Goal: Information Seeking & Learning: Check status

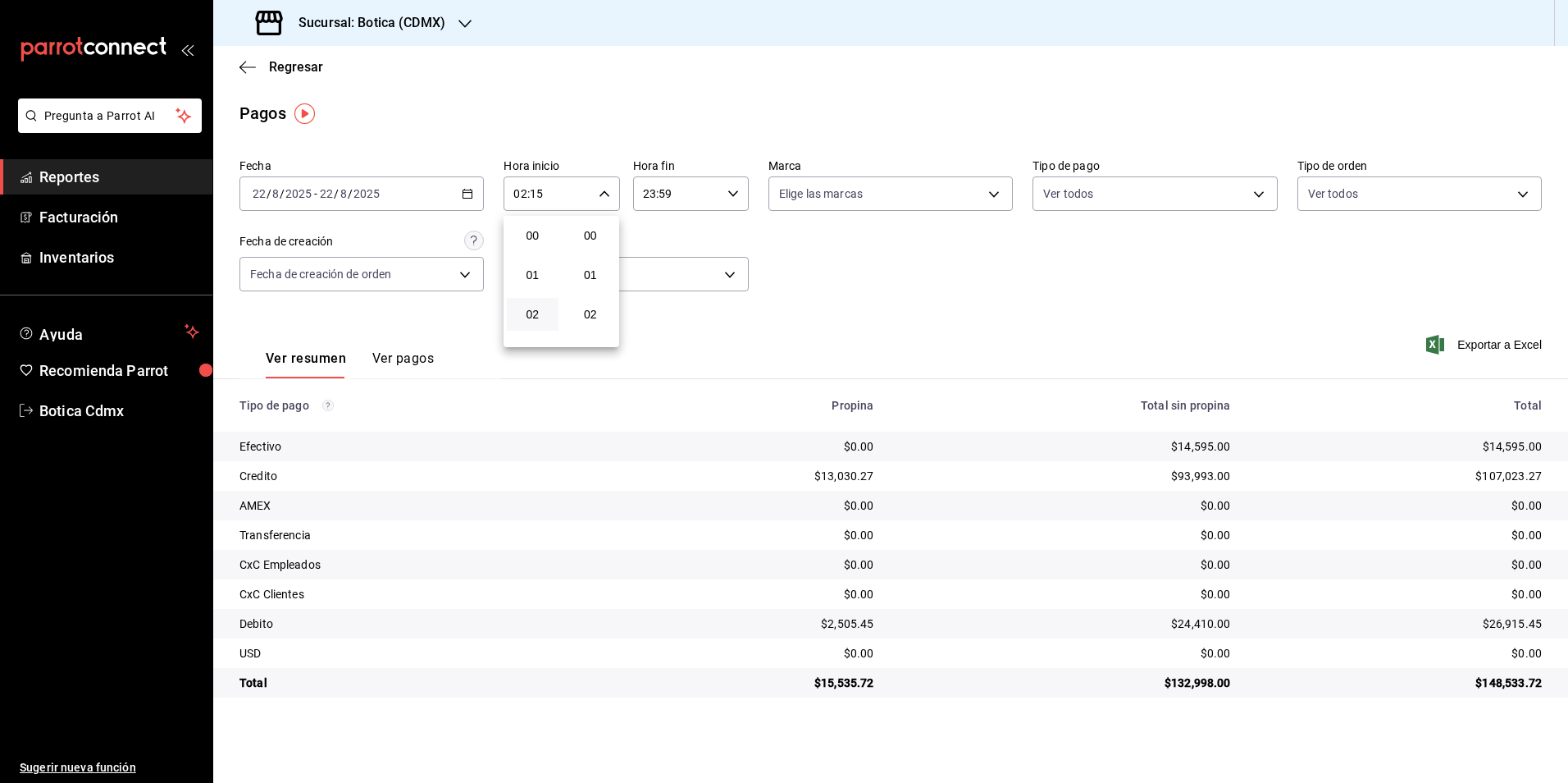
scroll to position [492, 0]
click at [597, 331] on span "15" at bounding box center [591, 334] width 32 height 13
click at [585, 321] on span "21" at bounding box center [591, 324] width 32 height 13
type input "02:21"
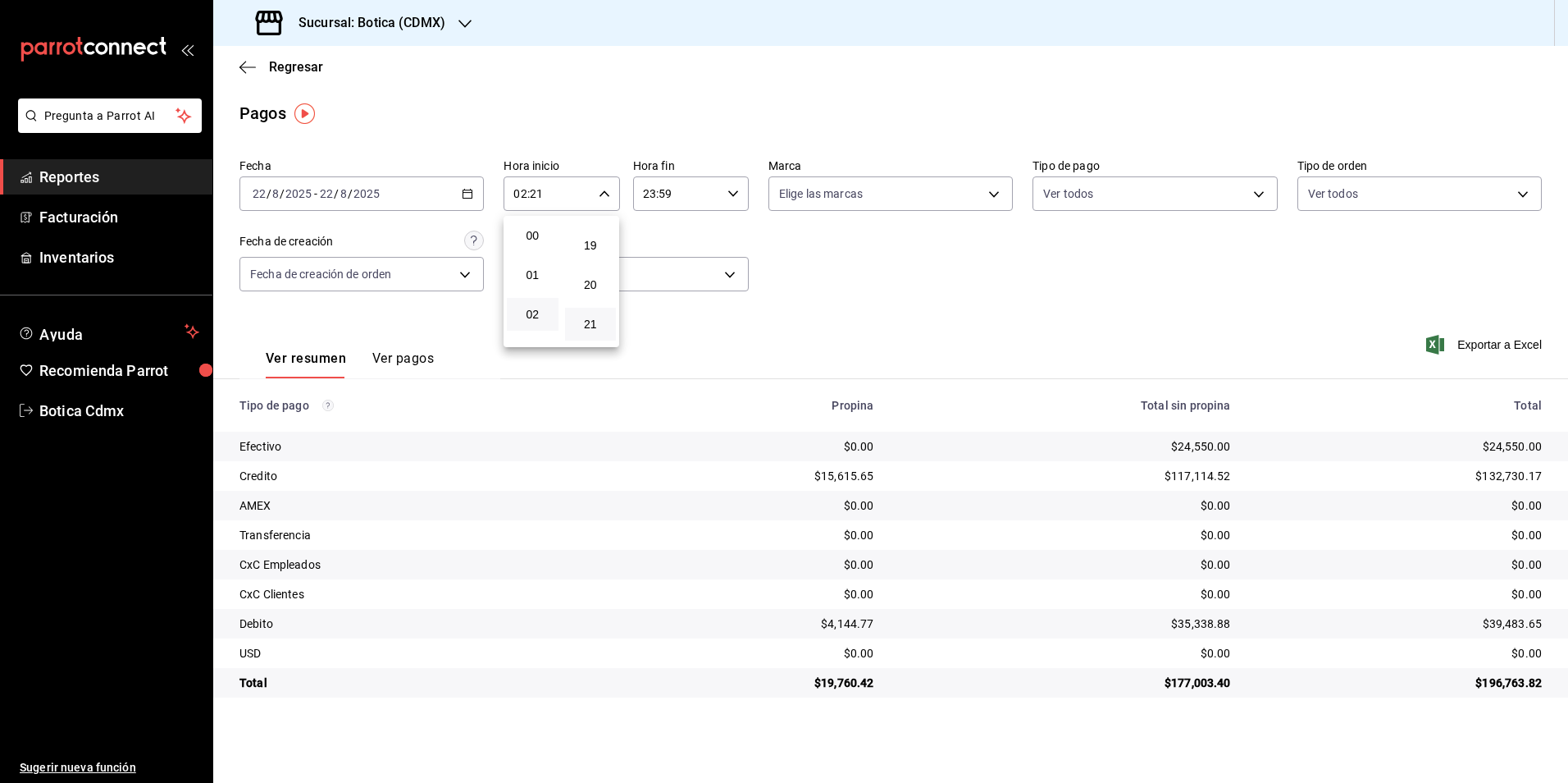
click at [302, 59] on div at bounding box center [784, 391] width 1568 height 783
click at [302, 64] on span "Regresar" at bounding box center [296, 66] width 54 height 16
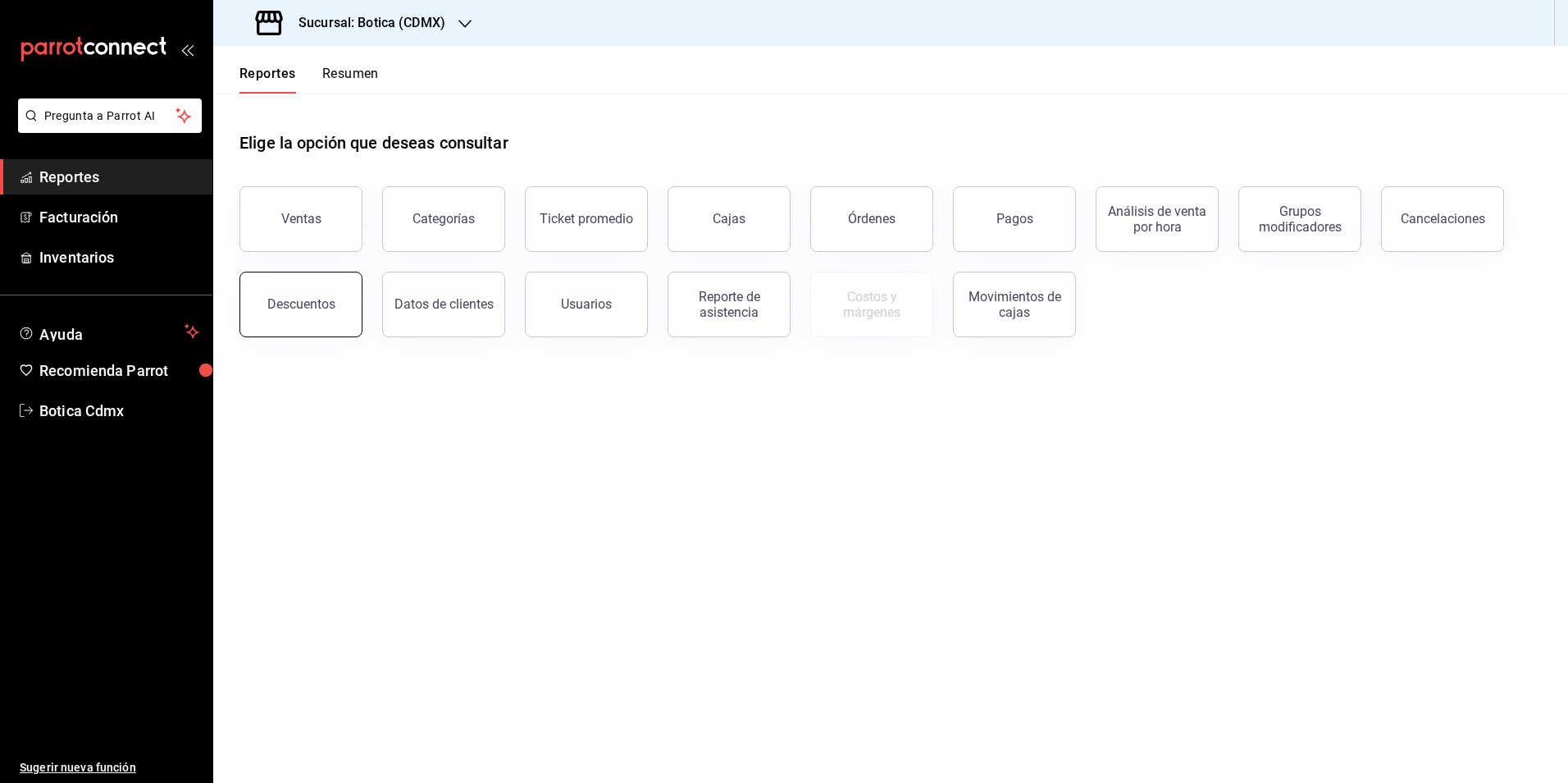
click at [269, 307] on button "Descuentos" at bounding box center [301, 304] width 123 height 65
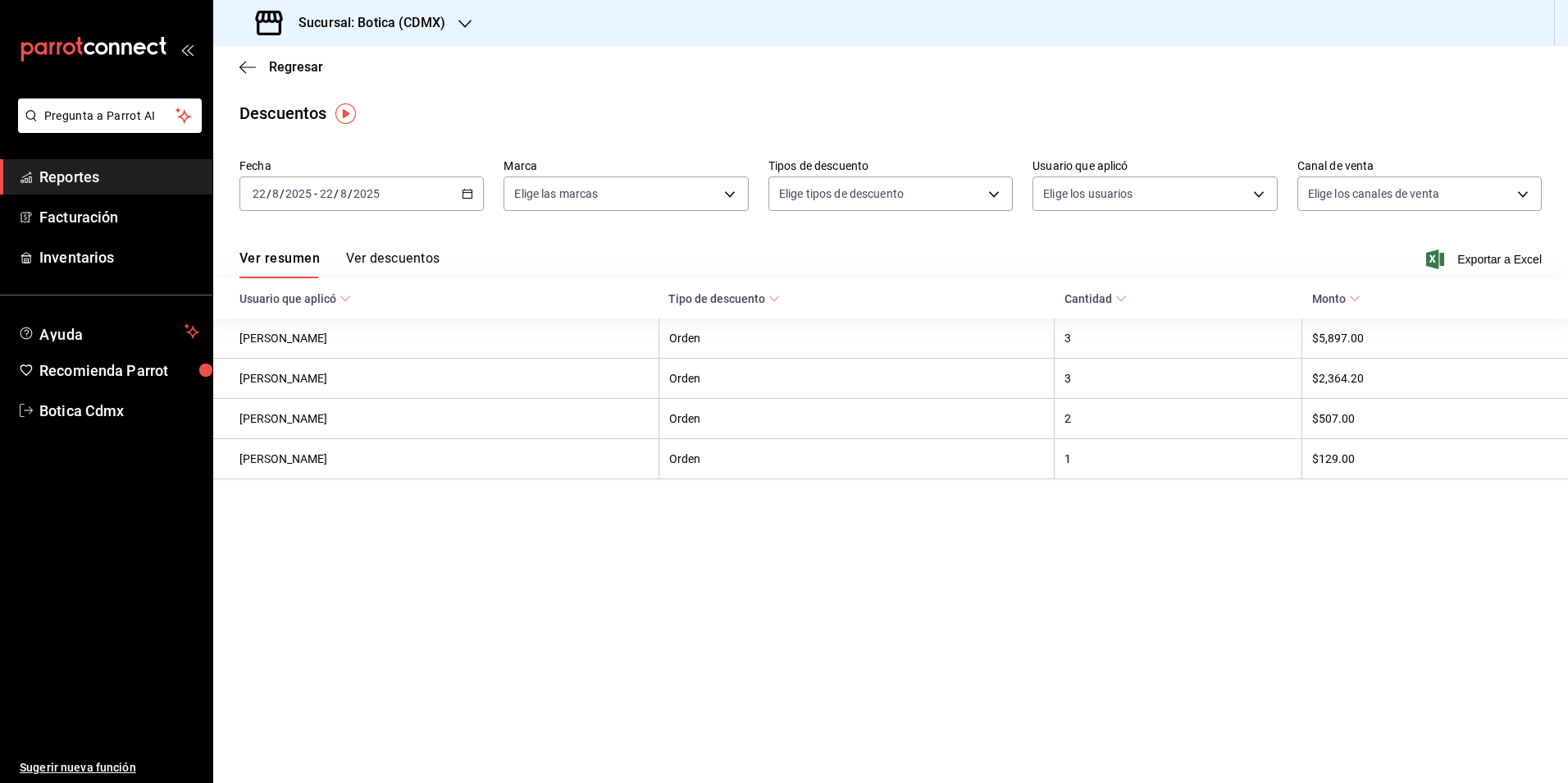
click at [403, 260] on button "Ver descuentos" at bounding box center [393, 264] width 94 height 28
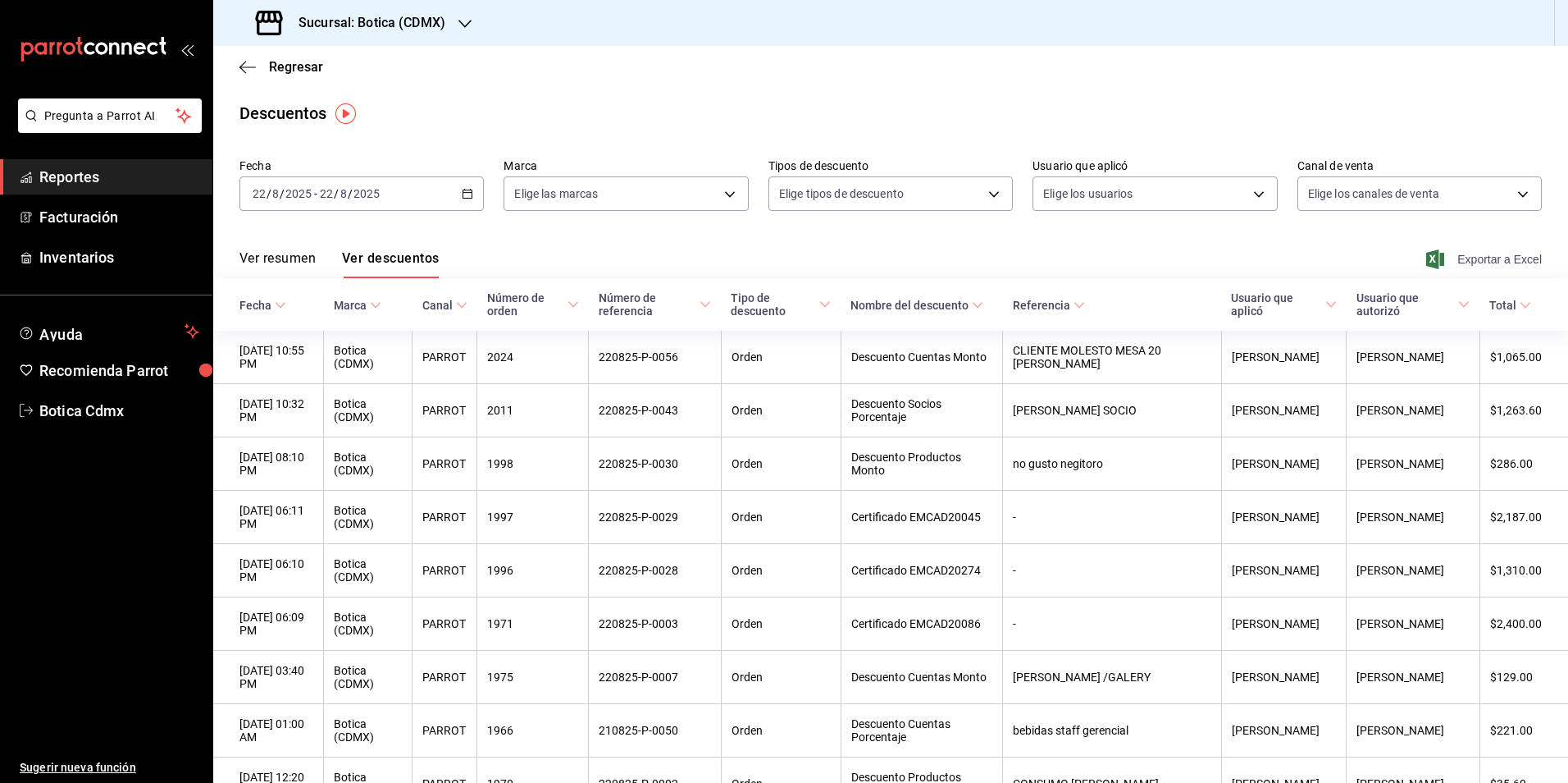
click at [1475, 263] on span "Exportar a Excel" at bounding box center [1486, 259] width 112 height 20
click at [841, 59] on div "Regresar" at bounding box center [890, 66] width 1355 height 42
click at [307, 69] on span "Regresar" at bounding box center [296, 66] width 54 height 16
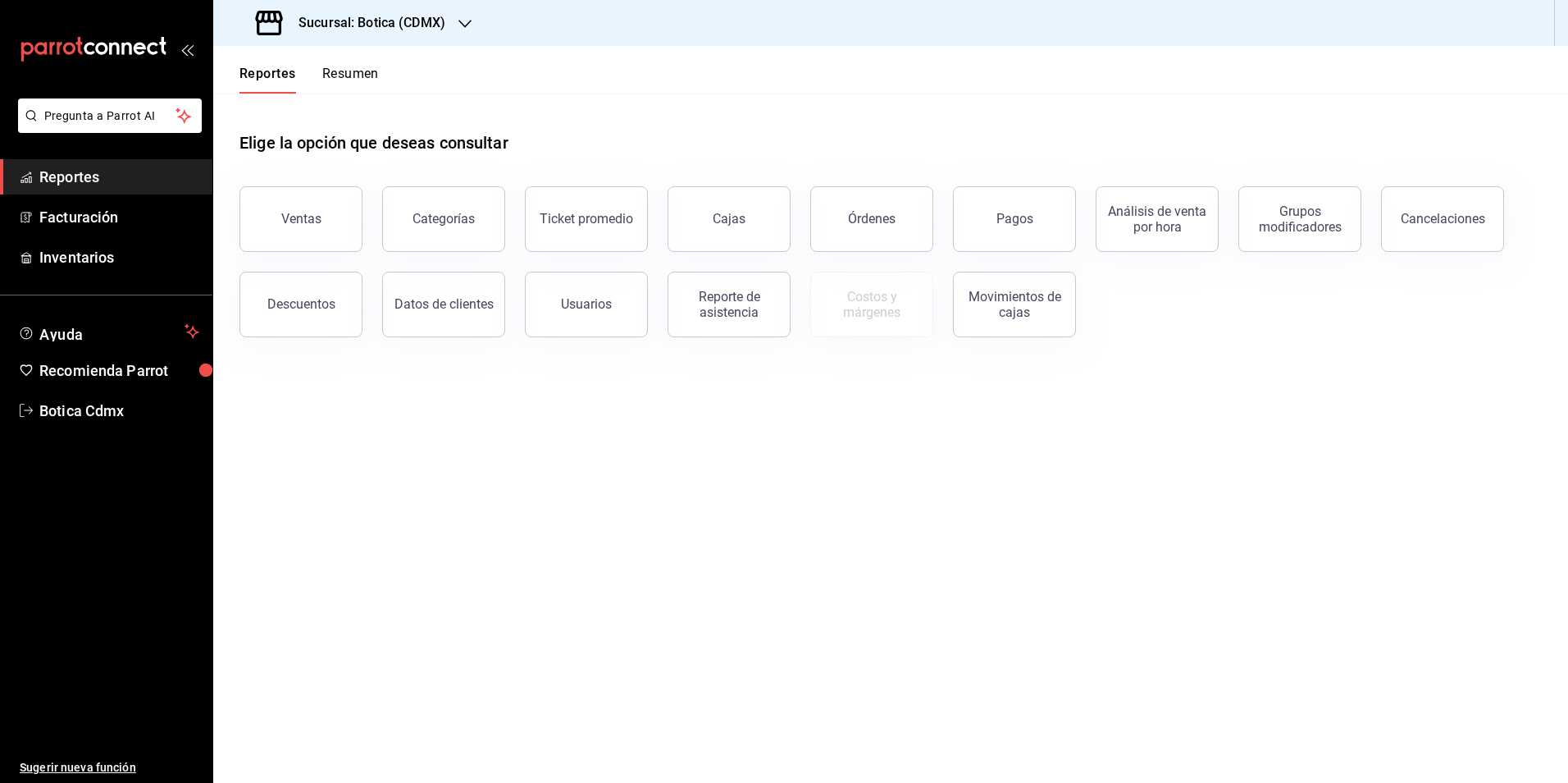
click at [432, 236] on button "Categorías" at bounding box center [444, 219] width 123 height 65
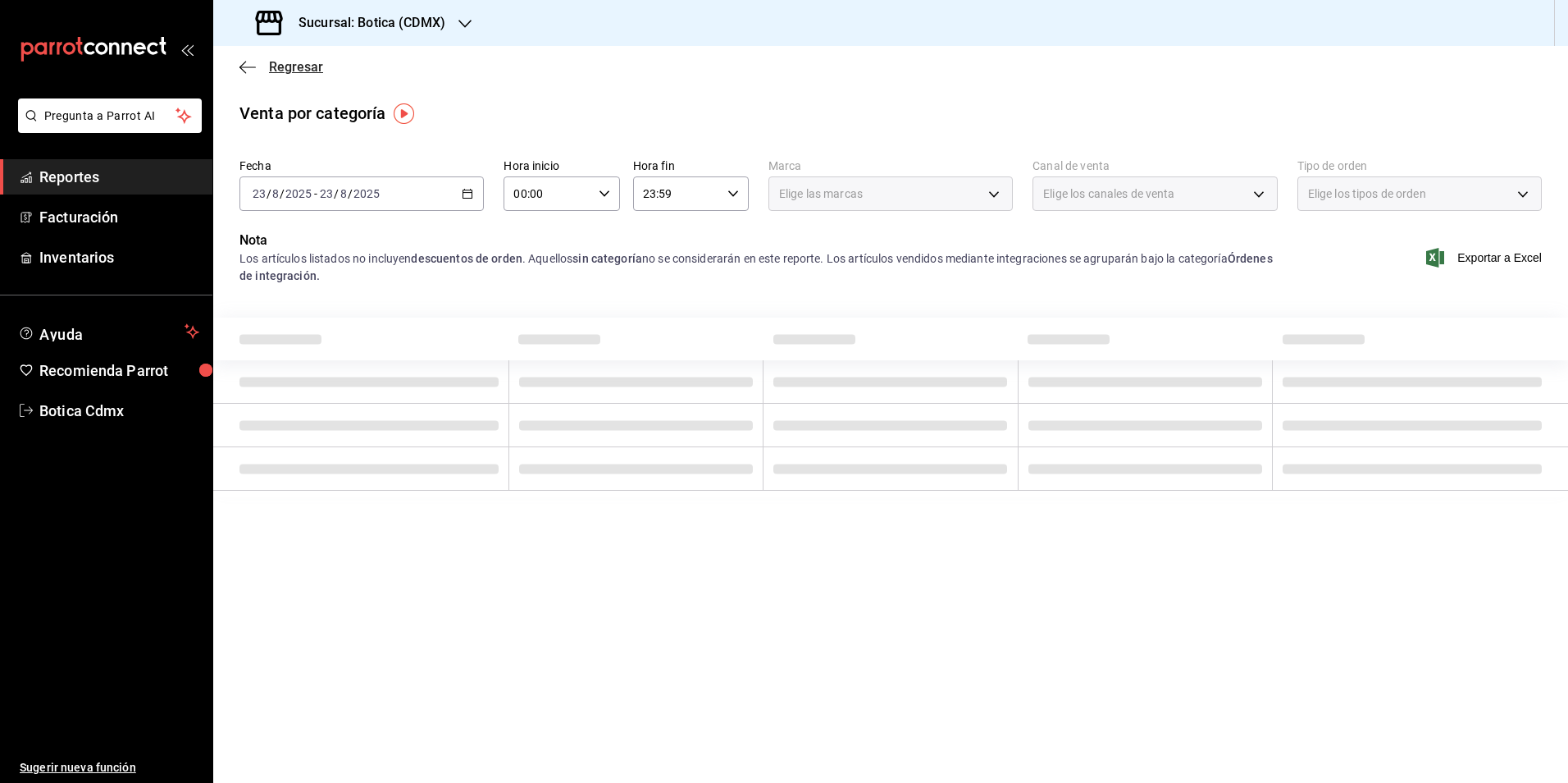
click at [303, 70] on span "Regresar" at bounding box center [296, 66] width 54 height 16
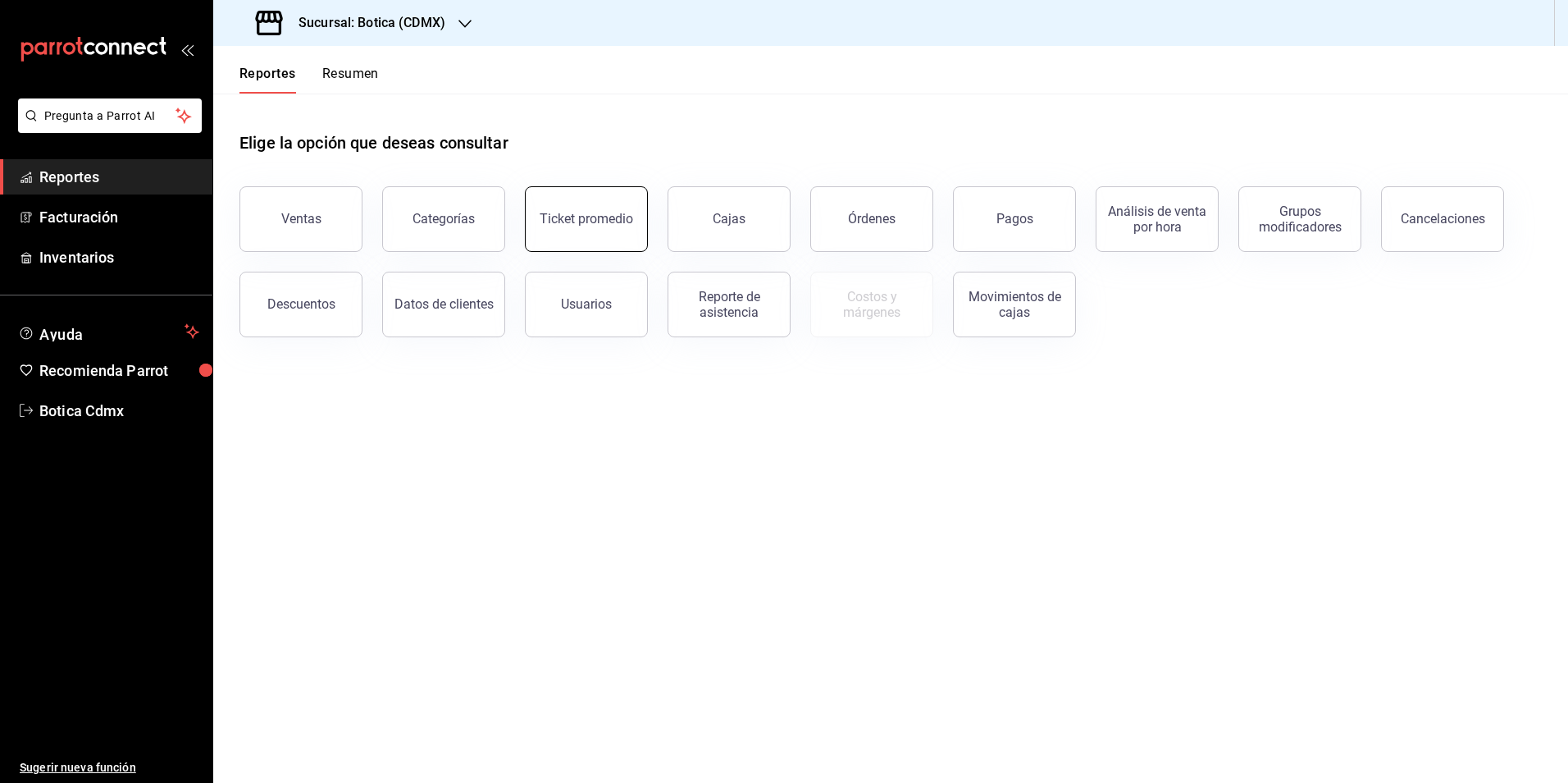
click at [609, 224] on div "Ticket promedio" at bounding box center [586, 218] width 94 height 16
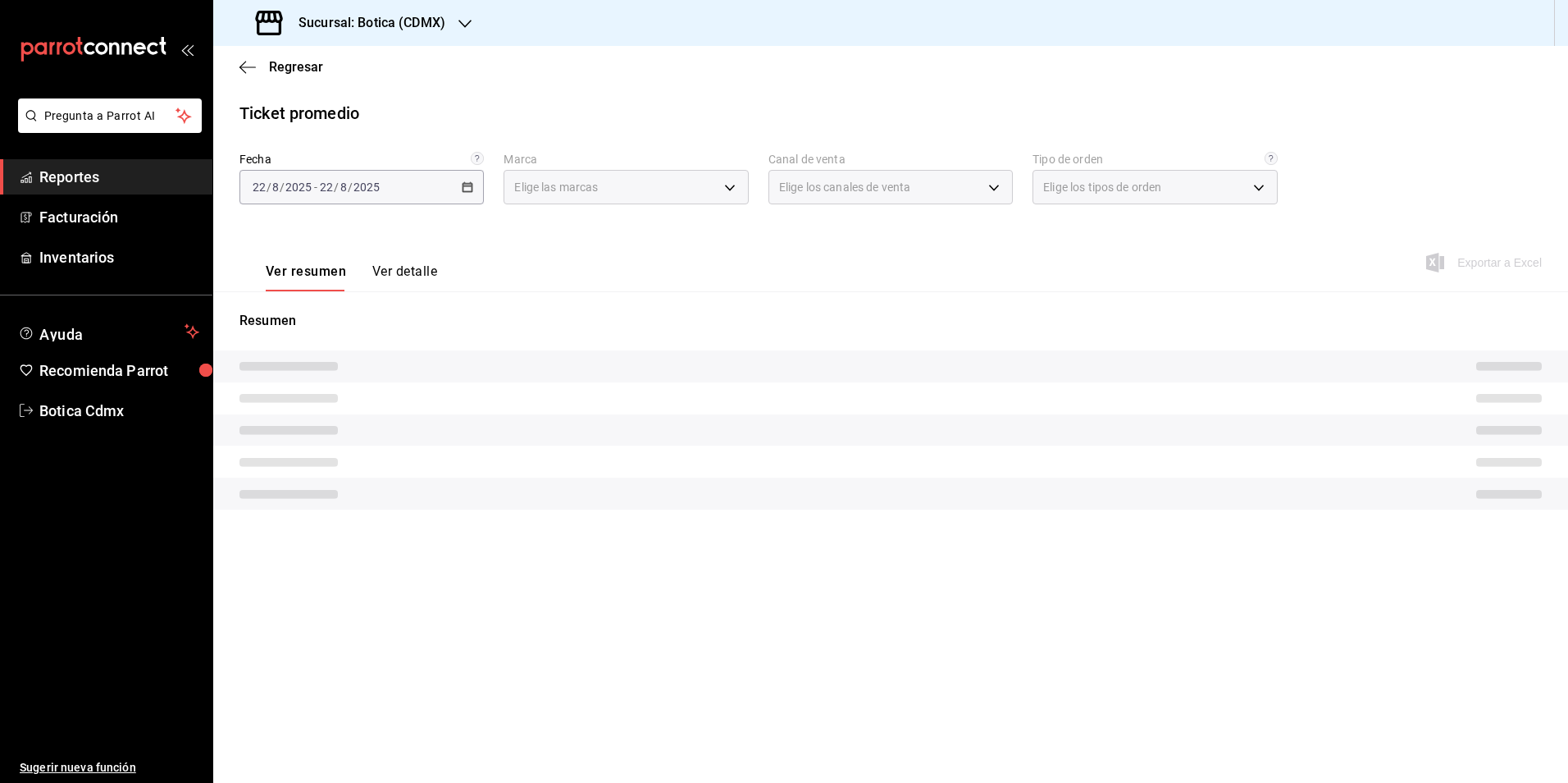
type input "d5352a43-907b-4cea-af89-ed5f283426a2"
type input "PARROT,UBER_EATS,RAPPI,DIDI_FOOD,ONLINE"
type input "68b56432-bc7c-4df1-8cc3-4eafb59ca3cc,EXTERNAL"
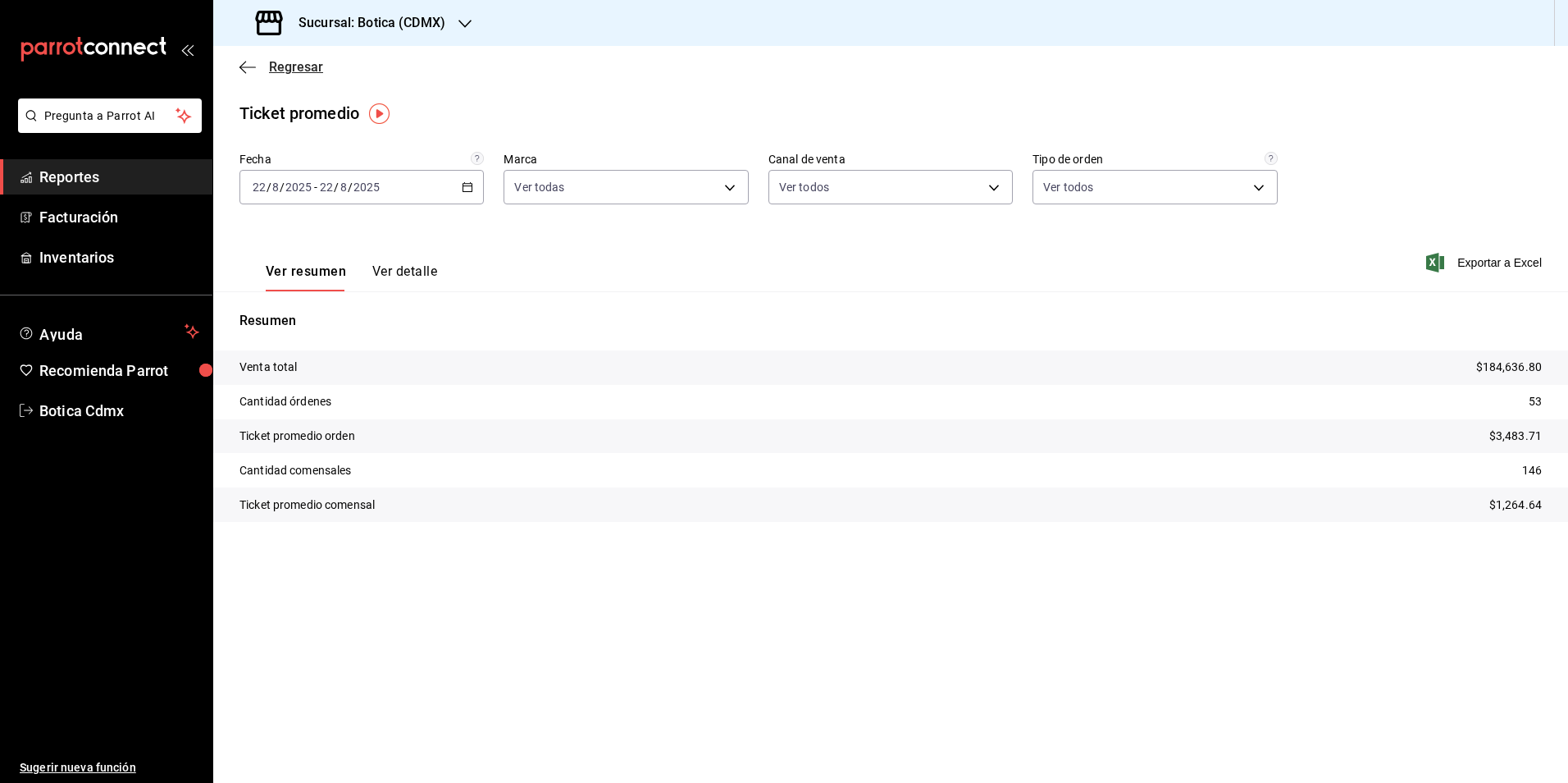
click at [285, 63] on span "Regresar" at bounding box center [296, 66] width 54 height 16
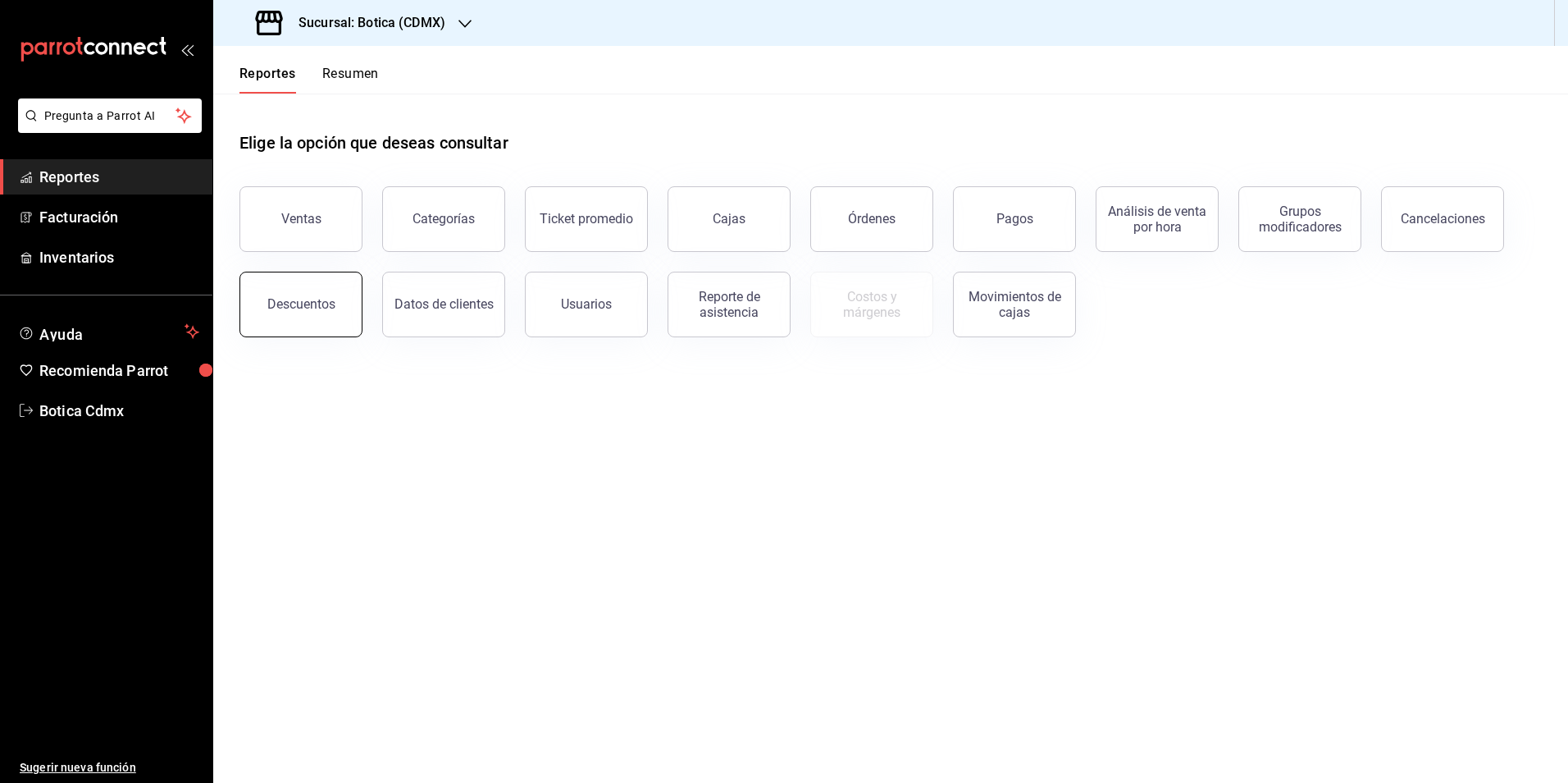
click at [309, 315] on button "Descuentos" at bounding box center [301, 304] width 123 height 65
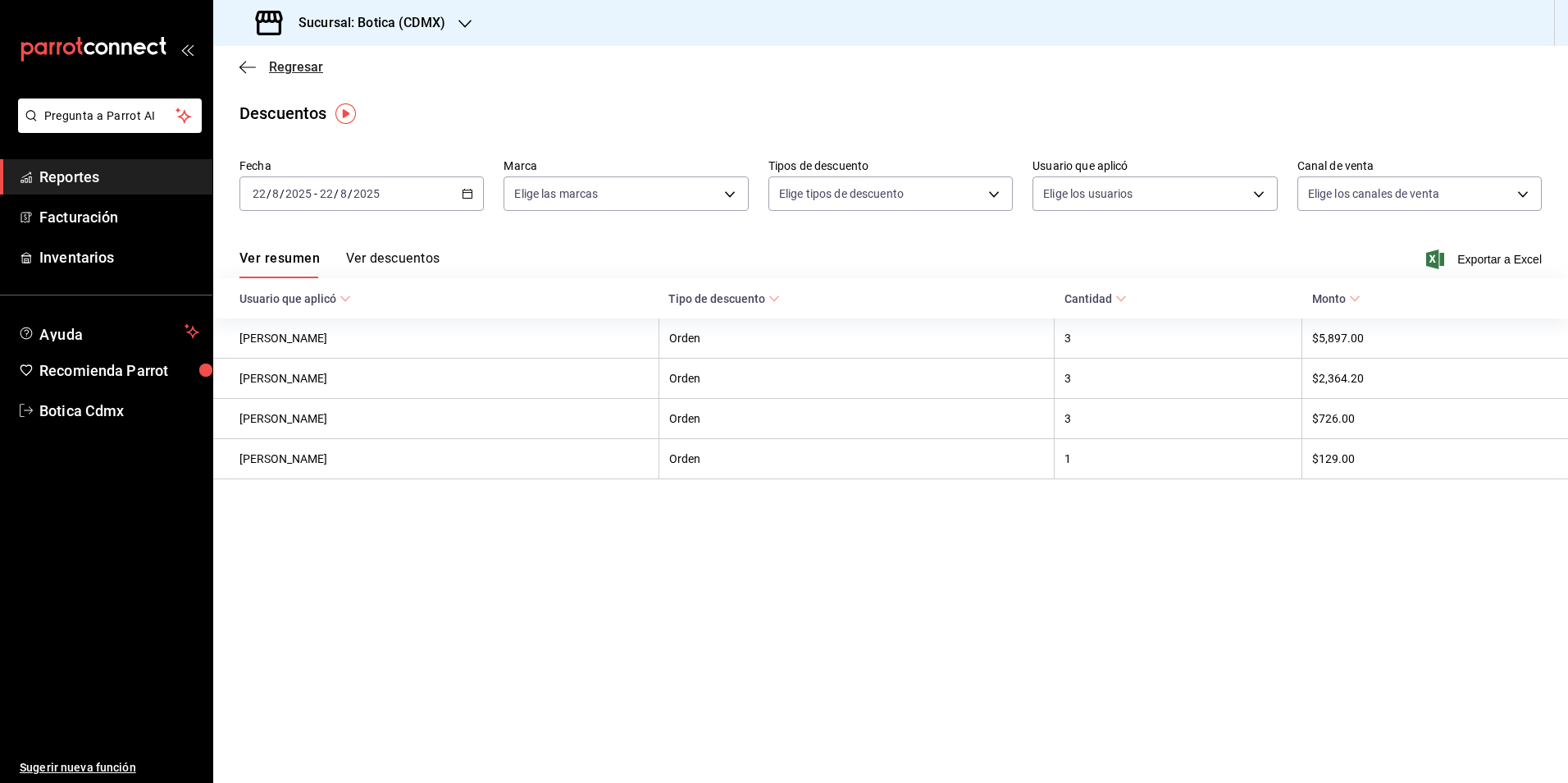
click at [306, 62] on span "Regresar" at bounding box center [296, 66] width 54 height 16
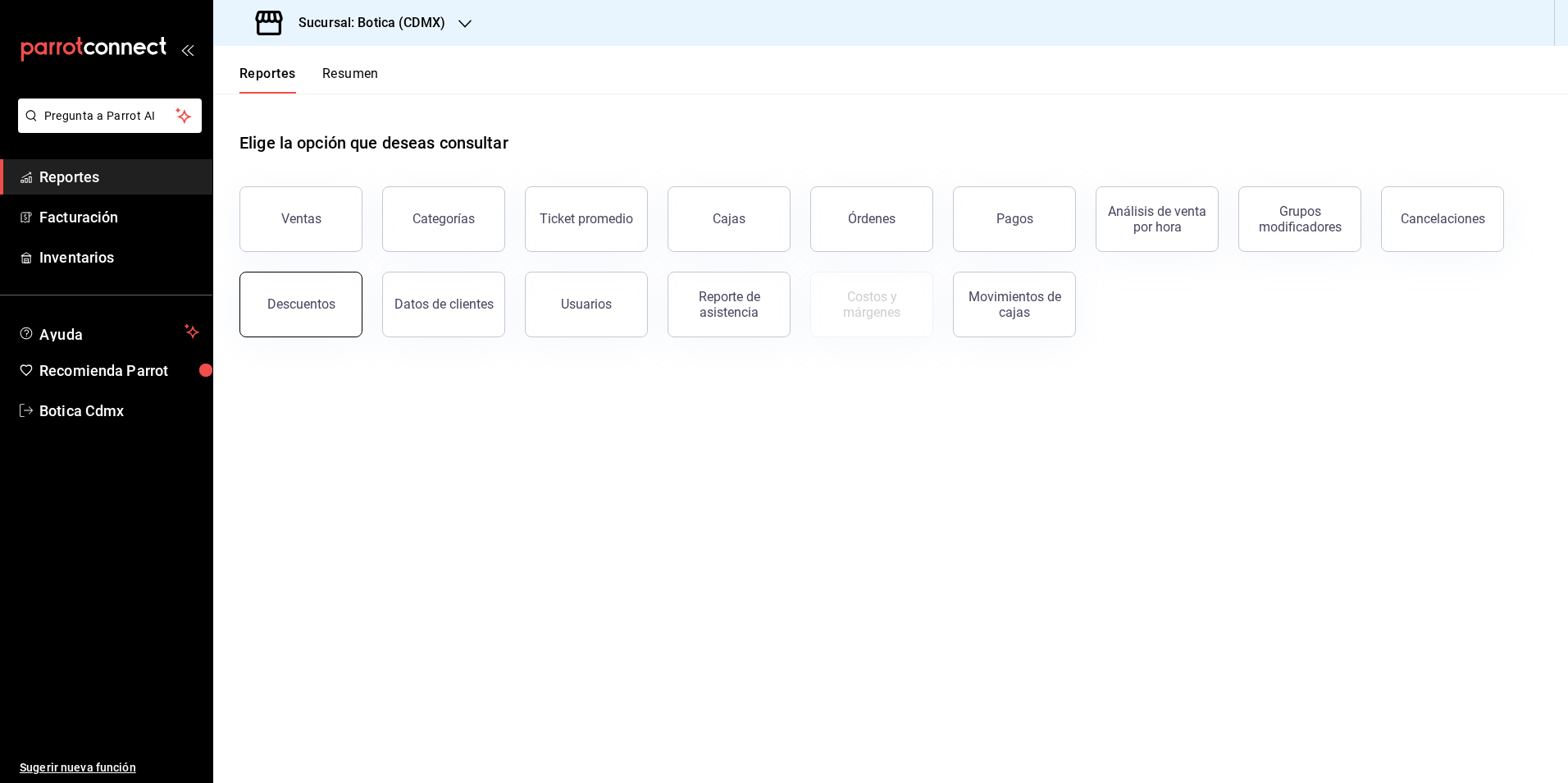
click at [309, 311] on div "Descuentos" at bounding box center [301, 304] width 68 height 16
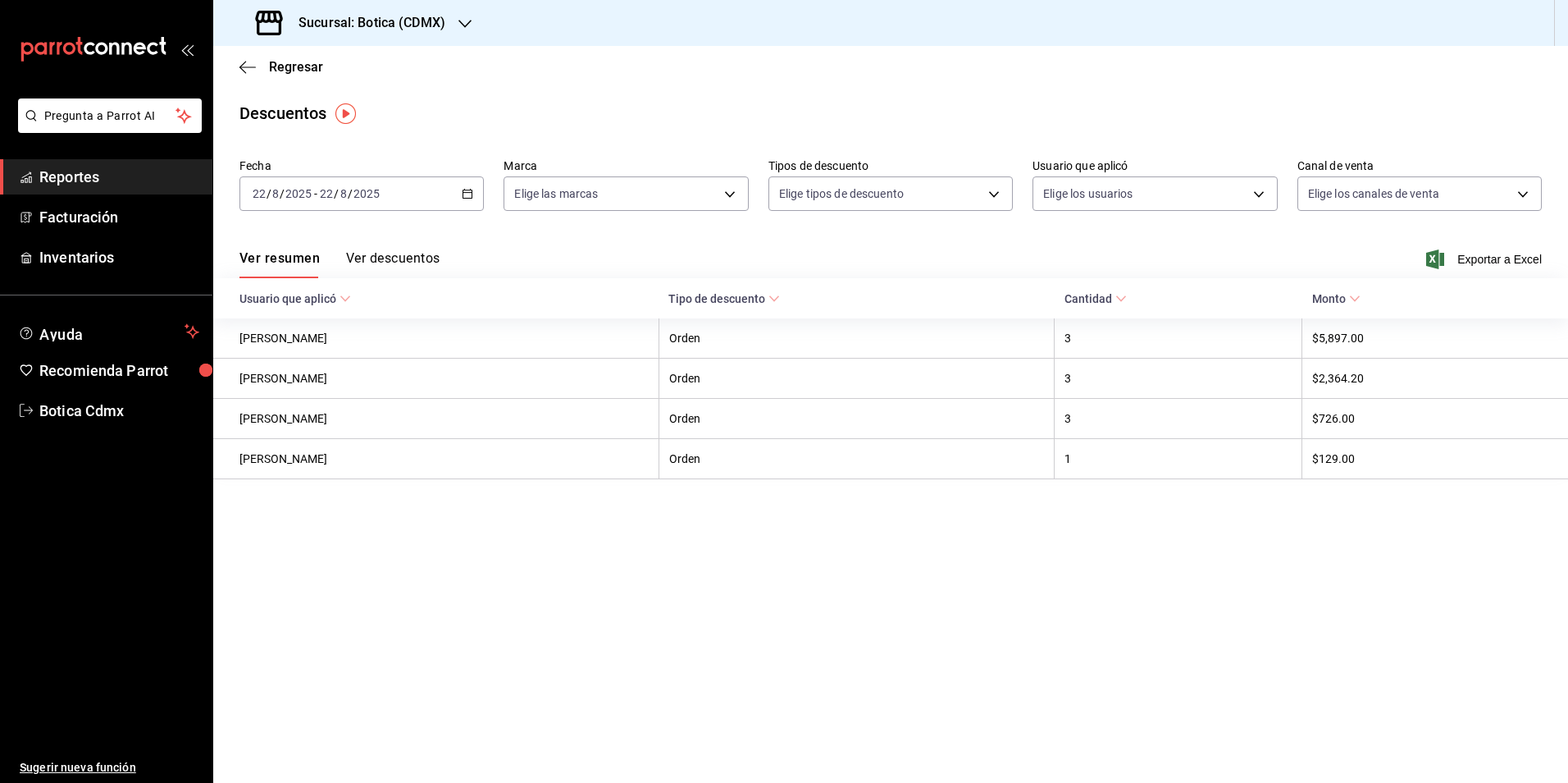
click at [467, 197] on \(Stroke\) "button" at bounding box center [468, 195] width 10 height 9
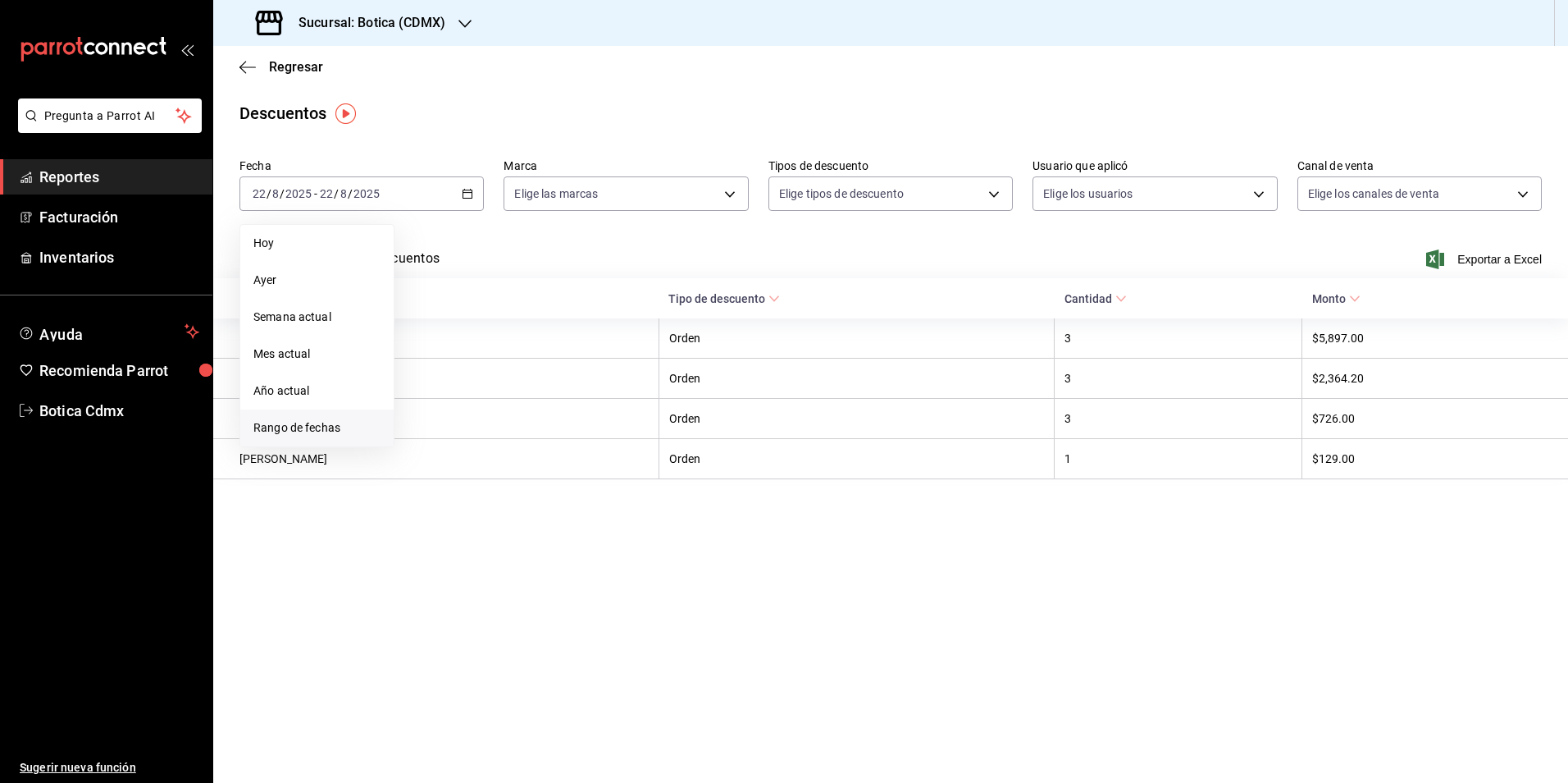
click at [287, 428] on span "Rango de fechas" at bounding box center [317, 428] width 127 height 17
click at [550, 414] on abbr "22" at bounding box center [544, 411] width 10 height 11
click at [563, 414] on button "23" at bounding box center [573, 412] width 29 height 30
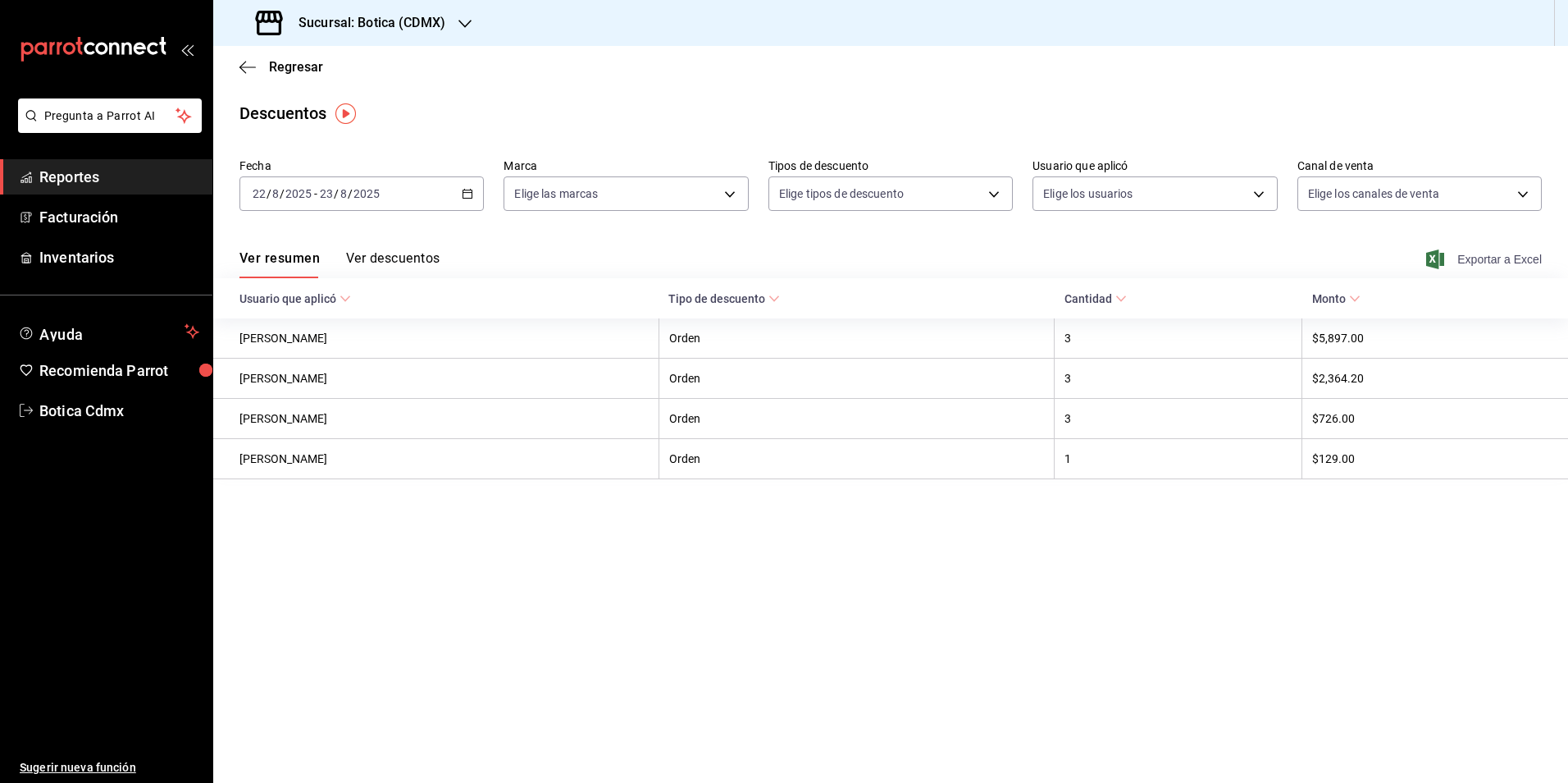
click at [1463, 254] on span "Exportar a Excel" at bounding box center [1486, 259] width 112 height 20
click at [300, 68] on span "Regresar" at bounding box center [296, 66] width 54 height 16
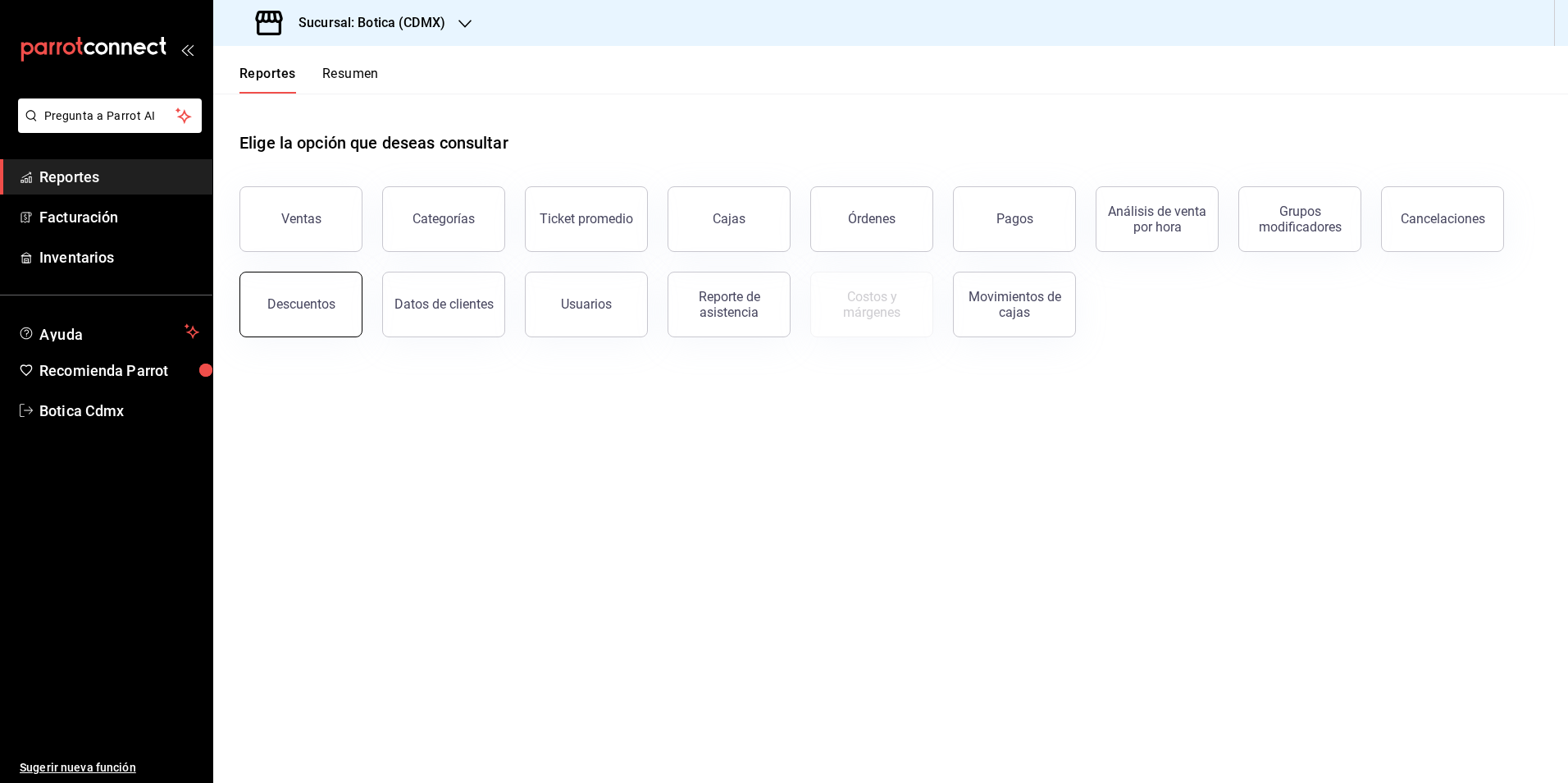
click at [333, 307] on button "Descuentos" at bounding box center [301, 304] width 123 height 65
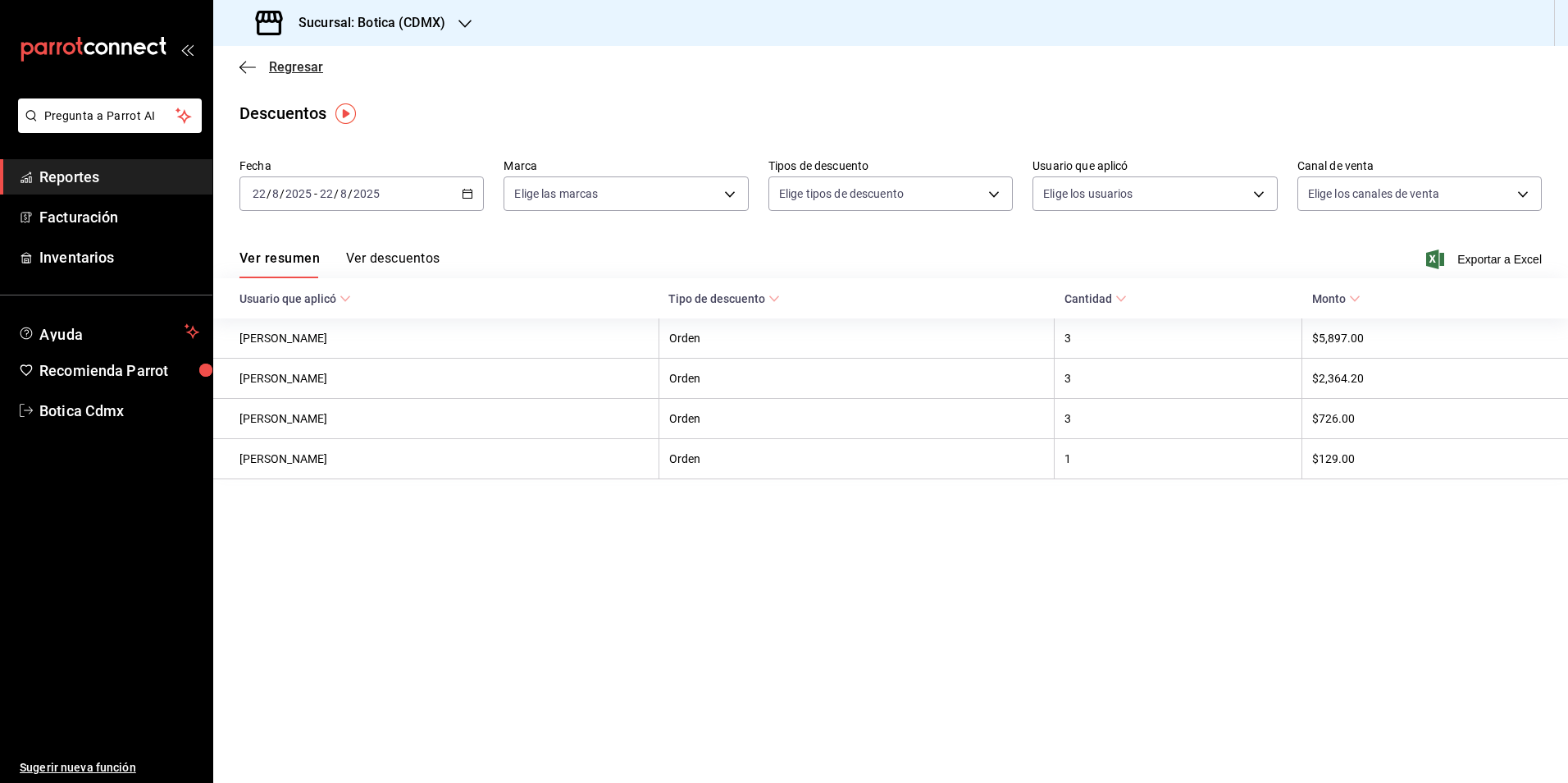
click at [302, 69] on span "Regresar" at bounding box center [296, 66] width 54 height 16
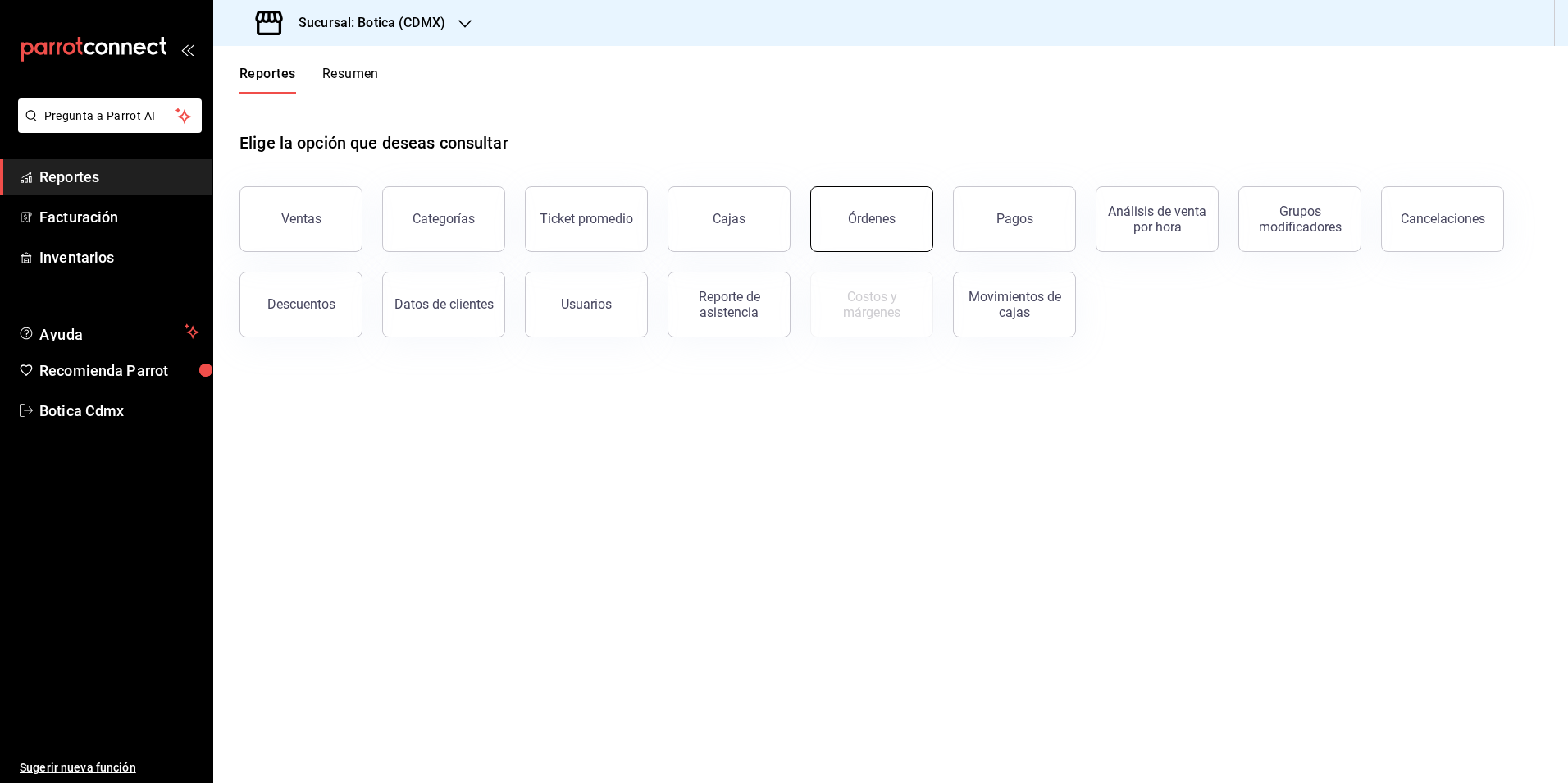
click at [873, 224] on div "Órdenes" at bounding box center [871, 218] width 48 height 16
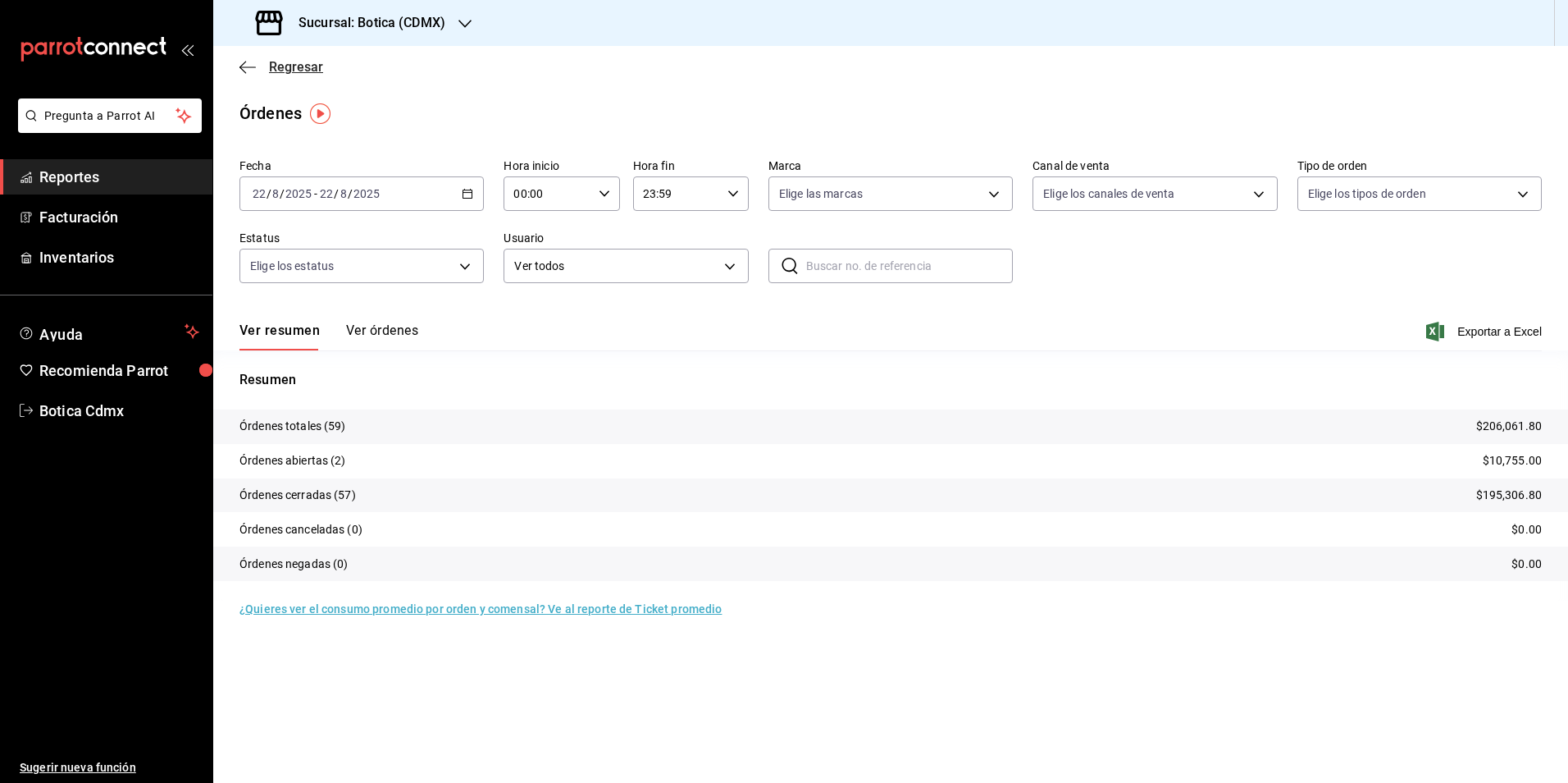
click at [289, 70] on span "Regresar" at bounding box center [296, 66] width 54 height 16
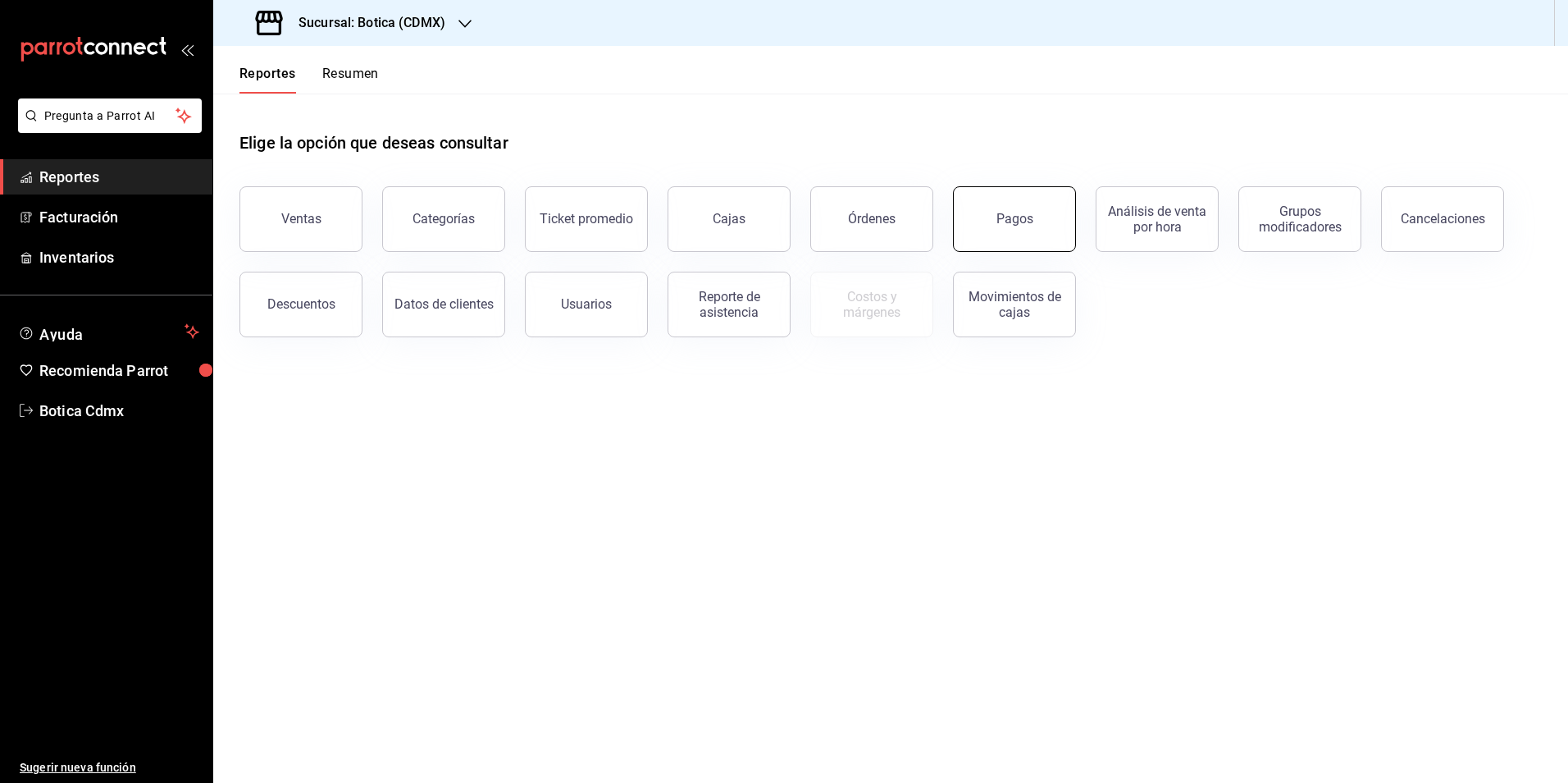
click at [994, 233] on button "Pagos" at bounding box center [1014, 219] width 123 height 65
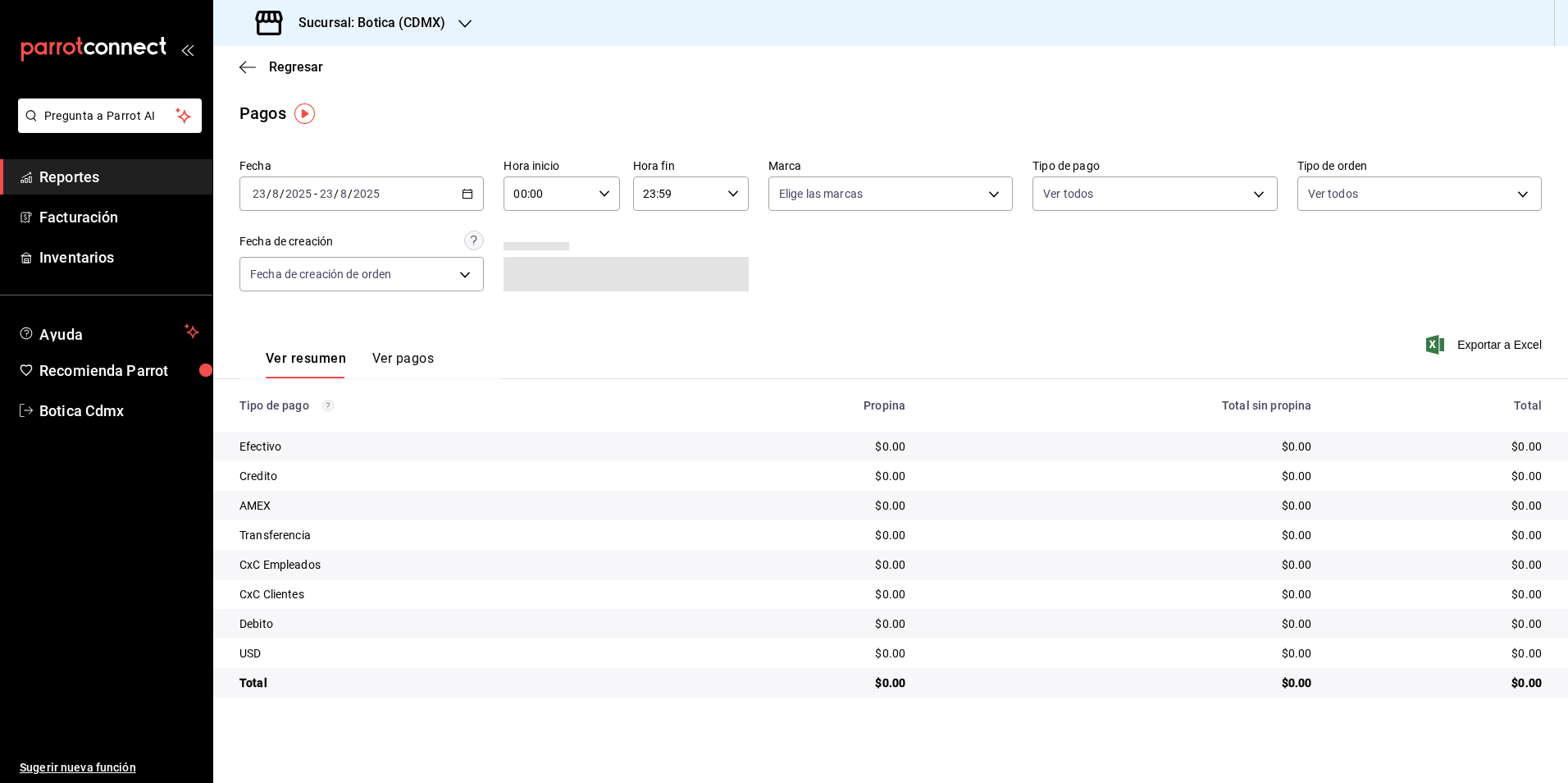
click at [464, 196] on icon "button" at bounding box center [468, 194] width 11 height 11
click at [307, 428] on span "Rango de fechas" at bounding box center [317, 428] width 127 height 17
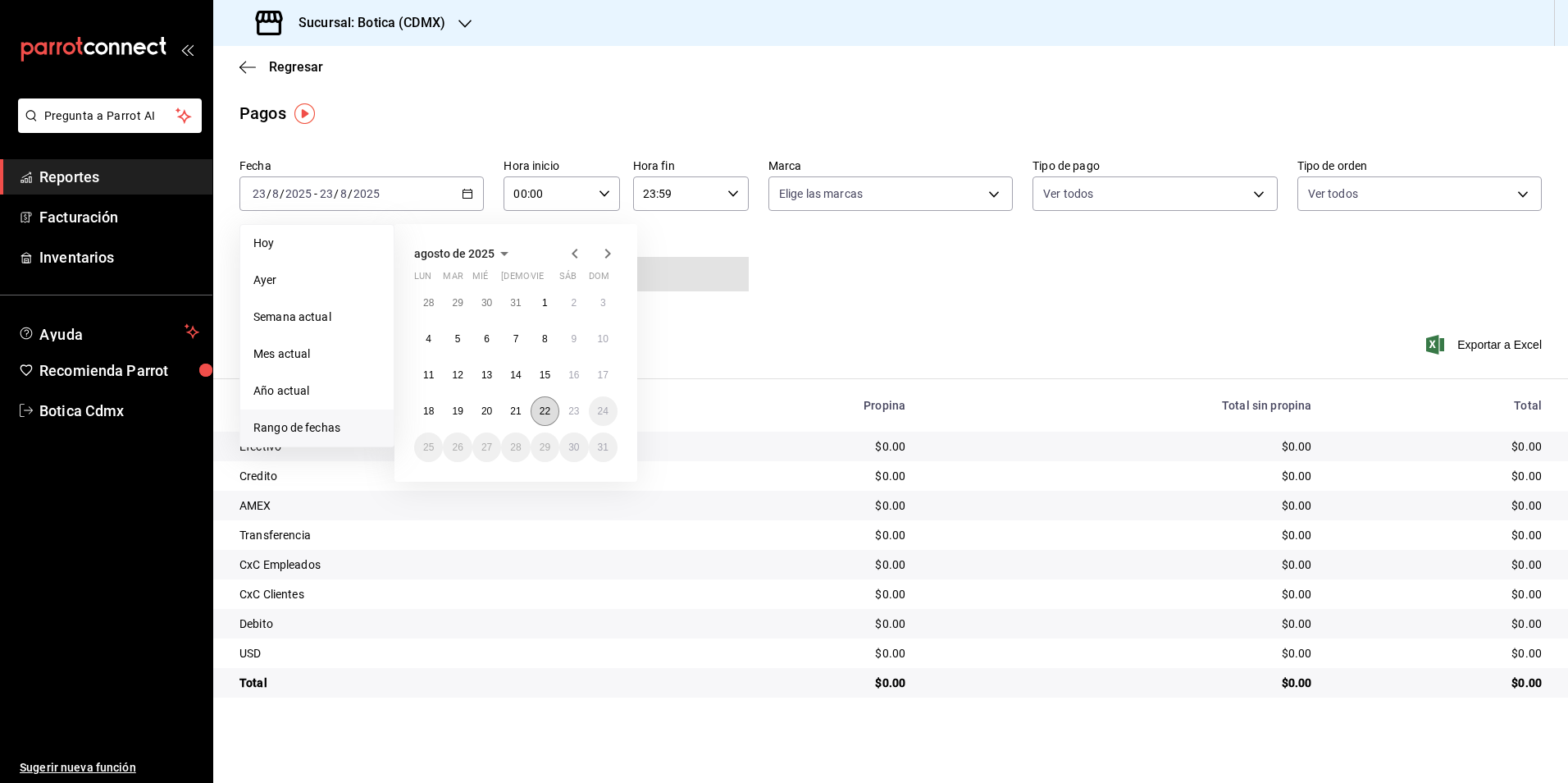
click at [539, 410] on abbr "22" at bounding box center [544, 411] width 10 height 11
click at [568, 409] on button "23" at bounding box center [573, 412] width 29 height 30
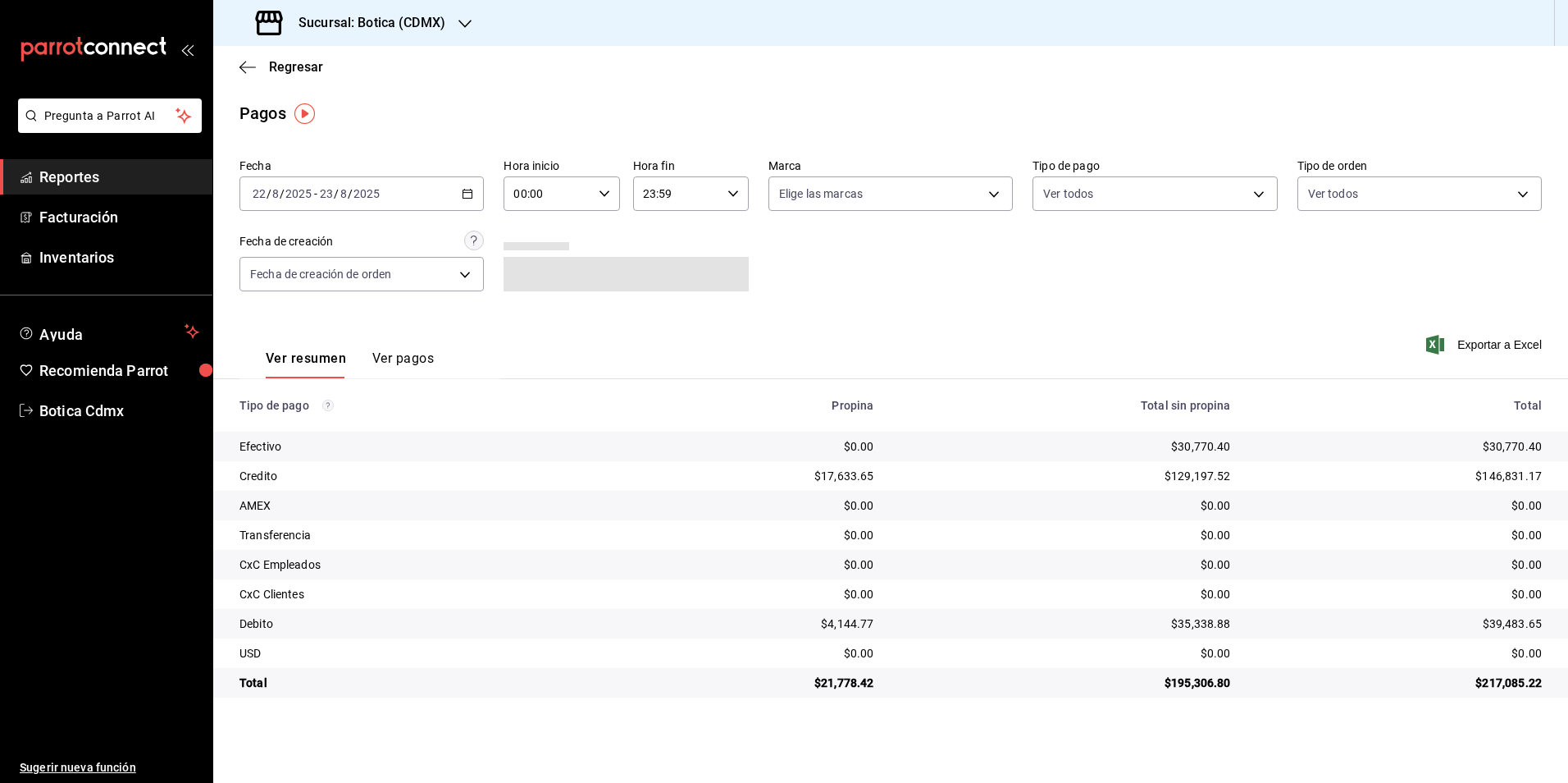
click at [569, 194] on input "00:00" at bounding box center [547, 193] width 88 height 33
click at [532, 267] on span "03" at bounding box center [532, 271] width 32 height 13
type input "03:00"
click at [1134, 193] on div at bounding box center [784, 391] width 1568 height 783
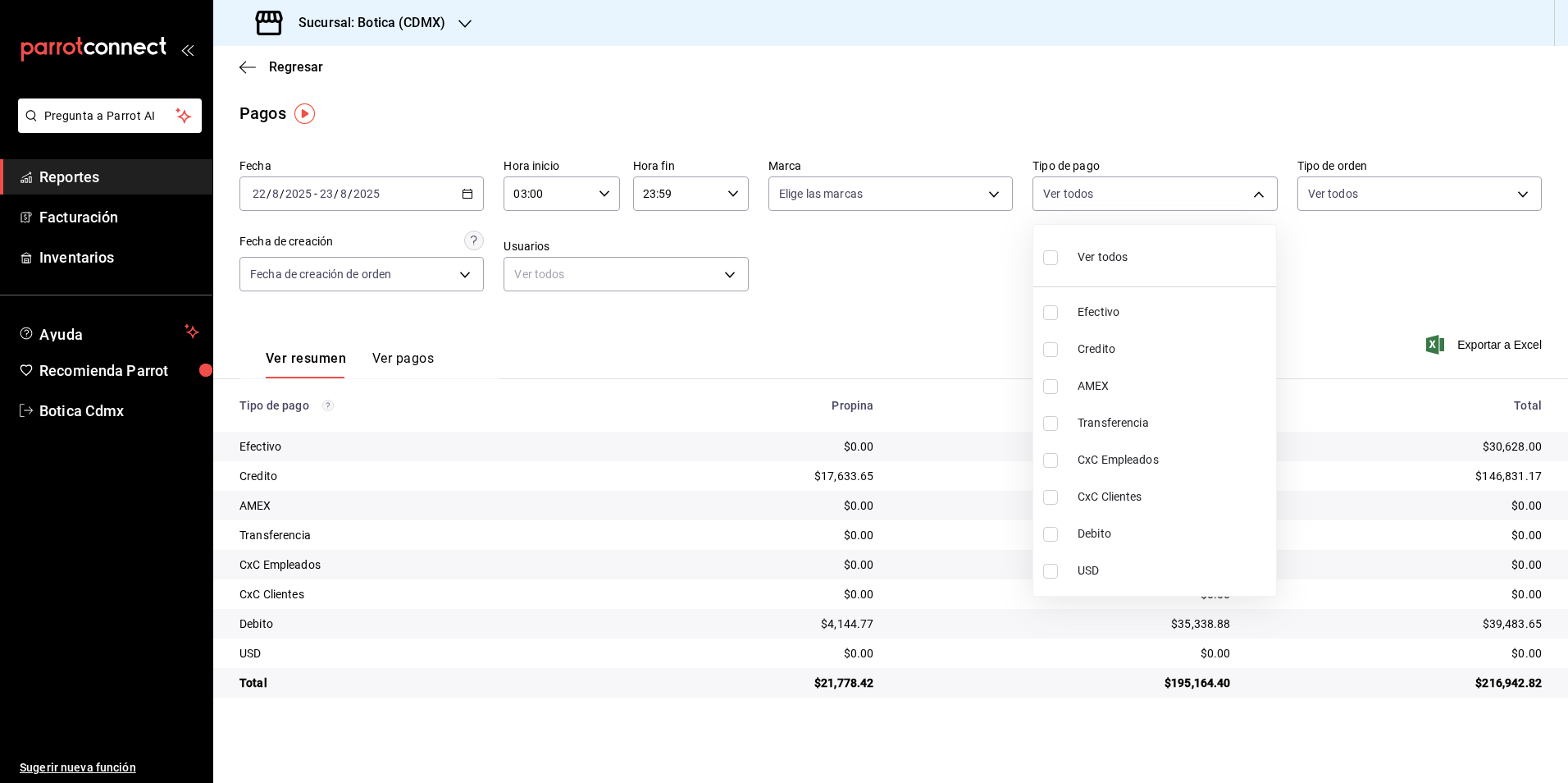
click at [1134, 193] on body "Pregunta a Parrot AI Reportes Facturación Inventarios Ayuda Recomienda Parrot B…" at bounding box center [784, 391] width 1568 height 783
click at [1056, 350] on input "checkbox" at bounding box center [1051, 350] width 15 height 15
checkbox input "true"
type input "b4da851e-66ec-43b1-8a0b-e545688a4eb6"
click at [1051, 536] on input "checkbox" at bounding box center [1051, 534] width 15 height 15
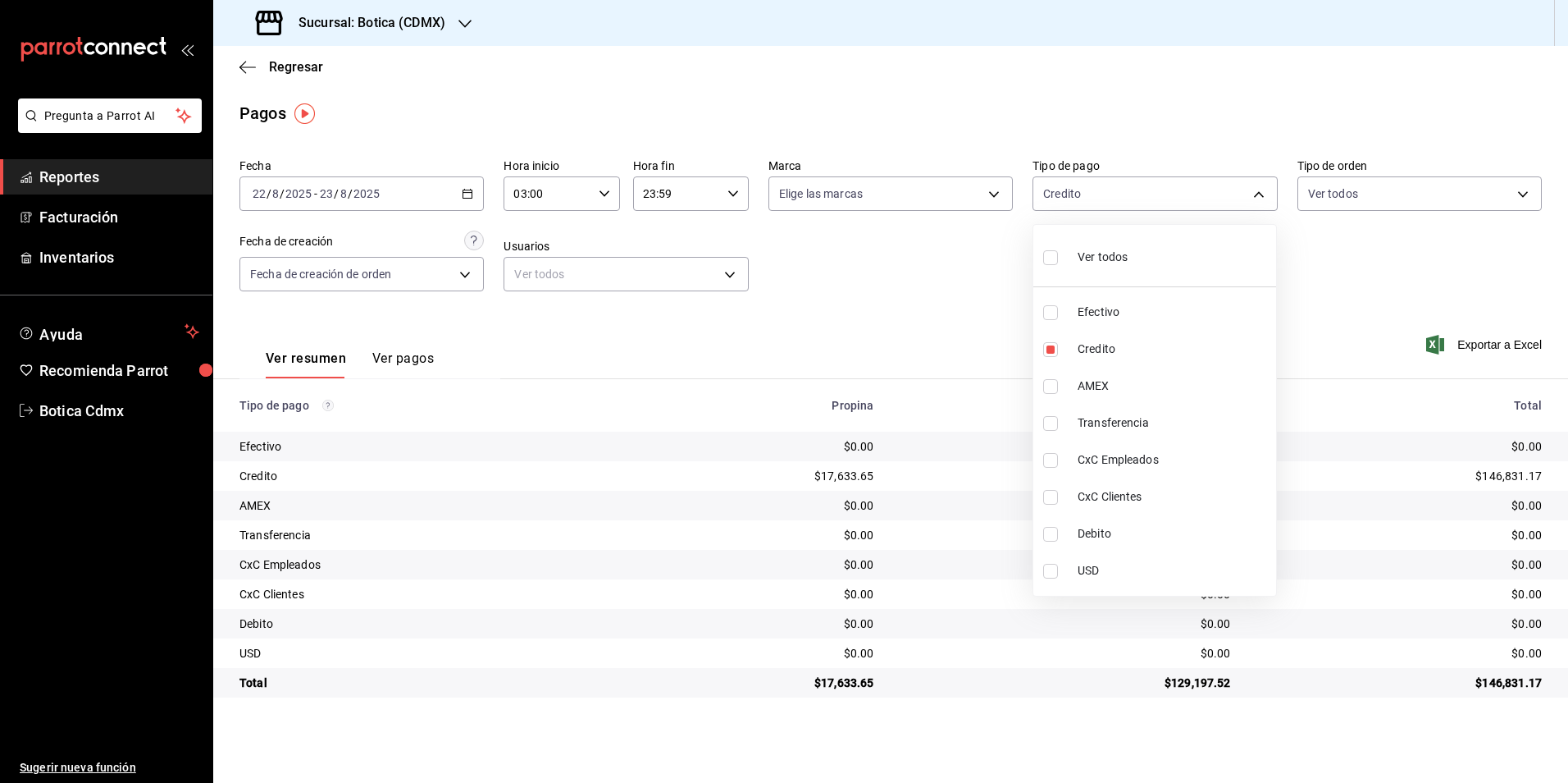
checkbox input "true"
type input "b4da851e-66ec-43b1-8a0b-e545688a4eb6,11579032-5cf0-46af-9956-e0058136143e"
click at [1053, 261] on input "checkbox" at bounding box center [1051, 257] width 15 height 15
checkbox input "true"
type input "e1ca0108-3f33-4c0f-ad57-d68d77d83aa1,b4da851e-66ec-43b1-8a0b-e545688a4eb6,dd363…"
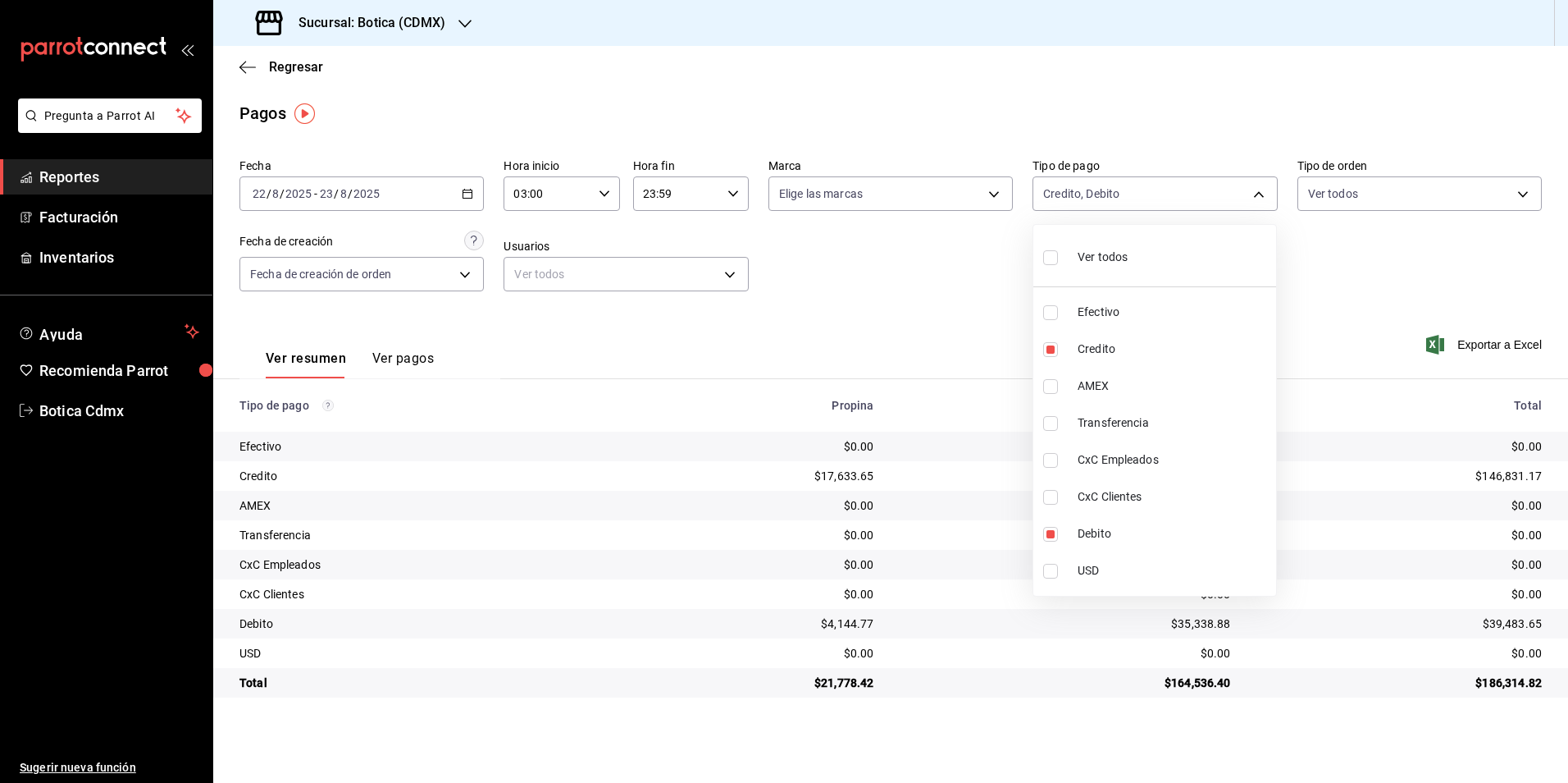
checkbox input "true"
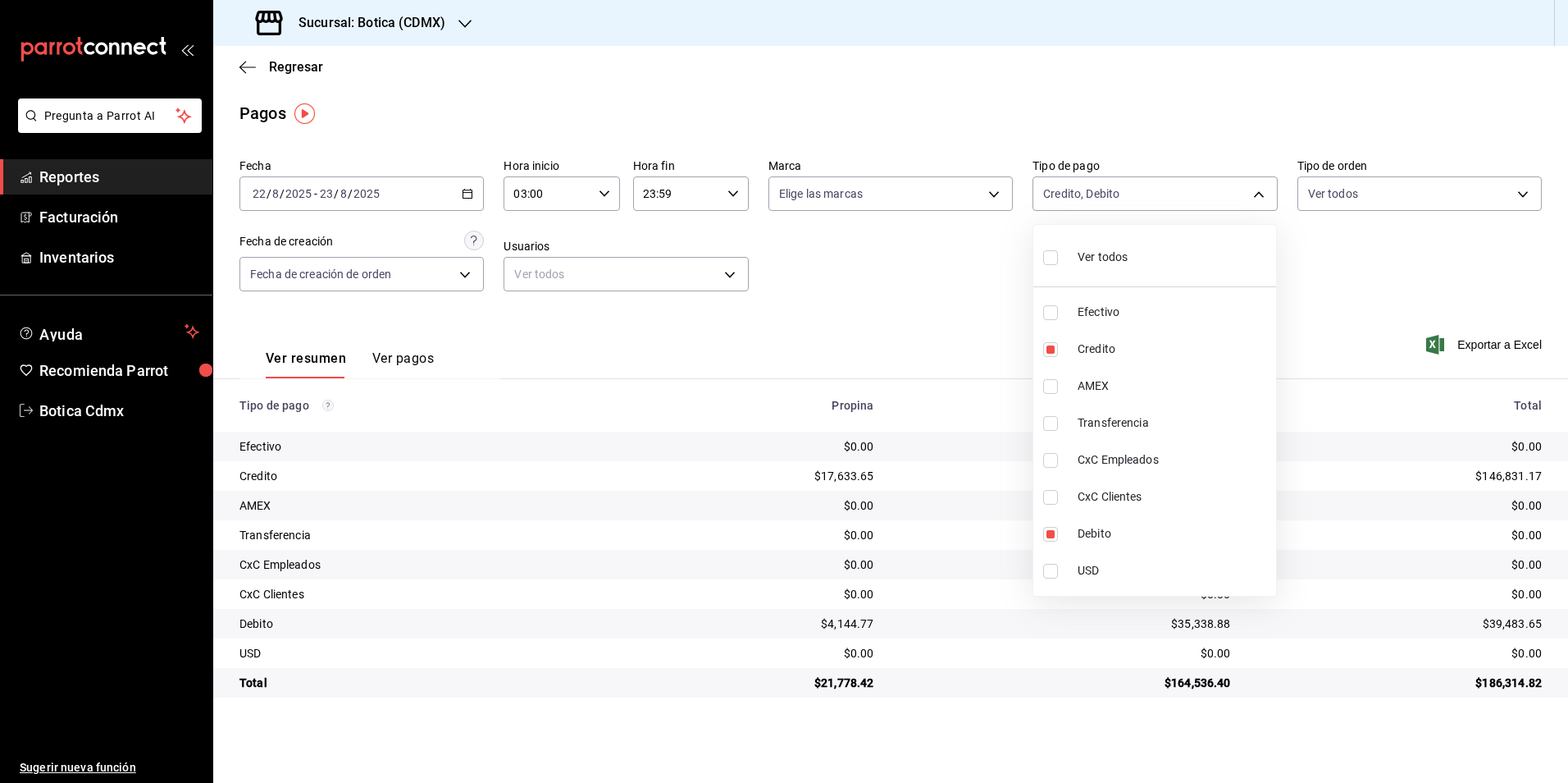
checkbox input "true"
click at [554, 83] on div at bounding box center [784, 391] width 1568 height 783
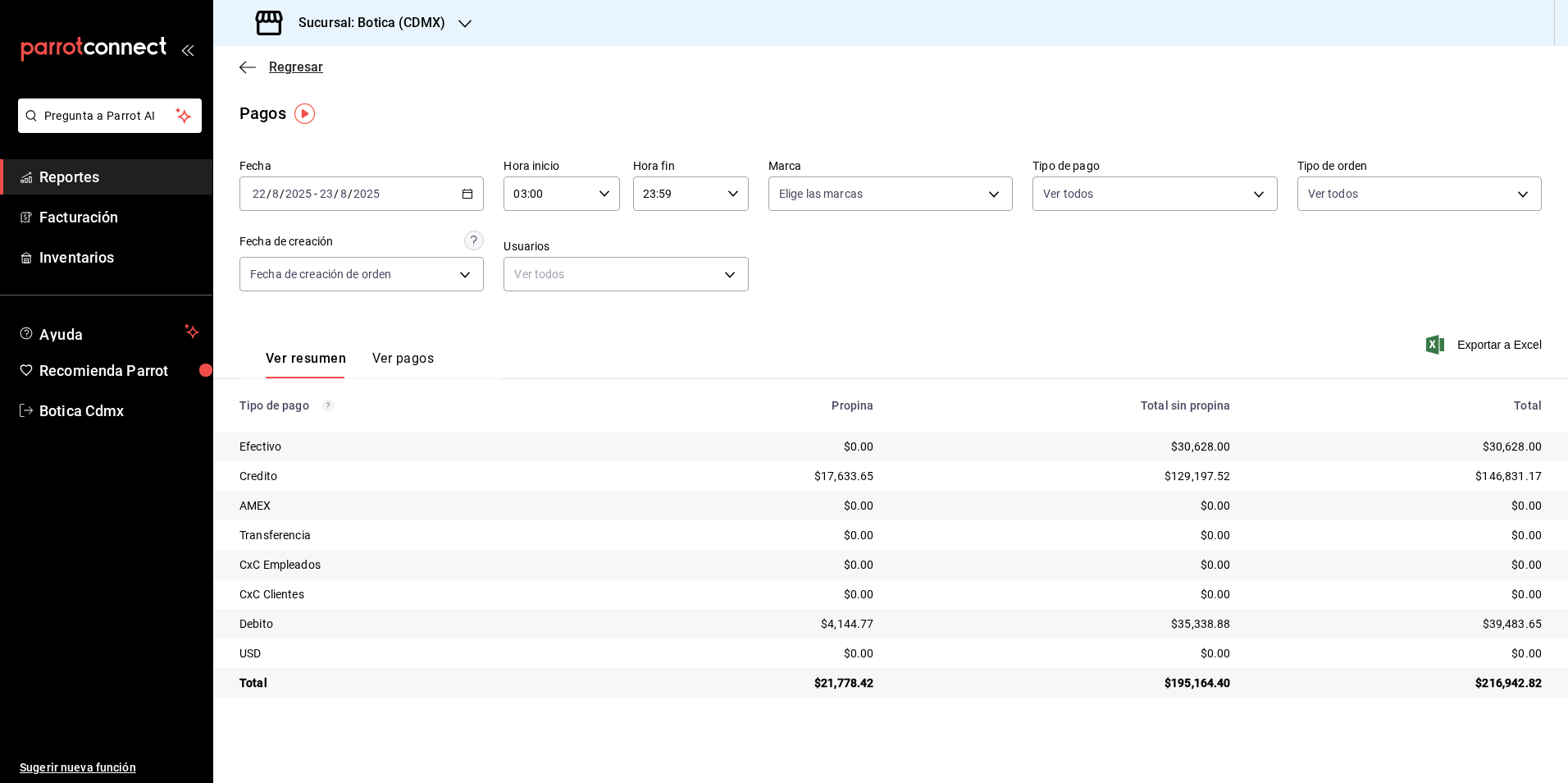
click at [296, 68] on span "Regresar" at bounding box center [296, 66] width 54 height 16
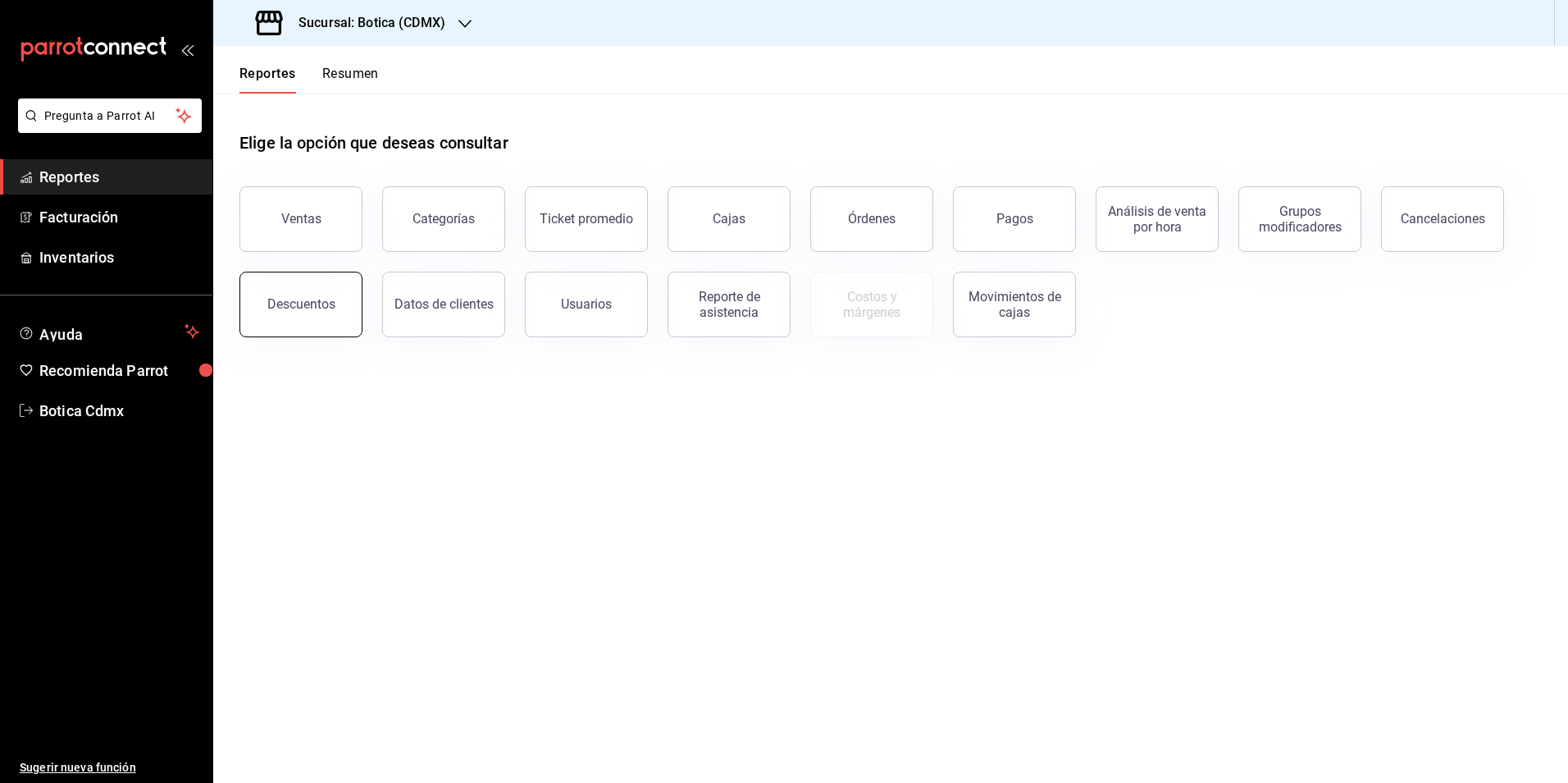
click at [277, 299] on div "Descuentos" at bounding box center [301, 304] width 68 height 16
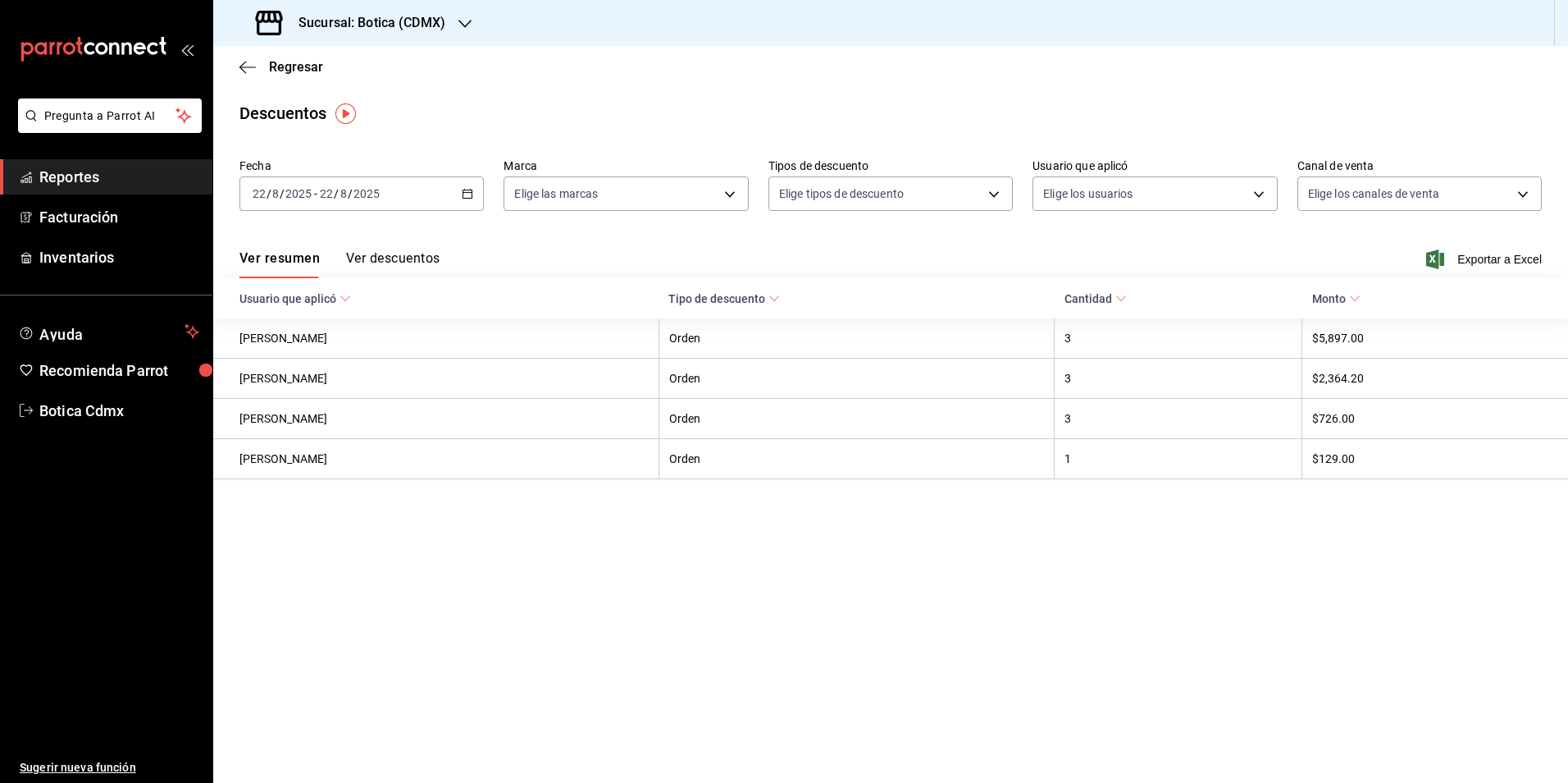
click at [473, 196] on icon "button" at bounding box center [468, 194] width 11 height 11
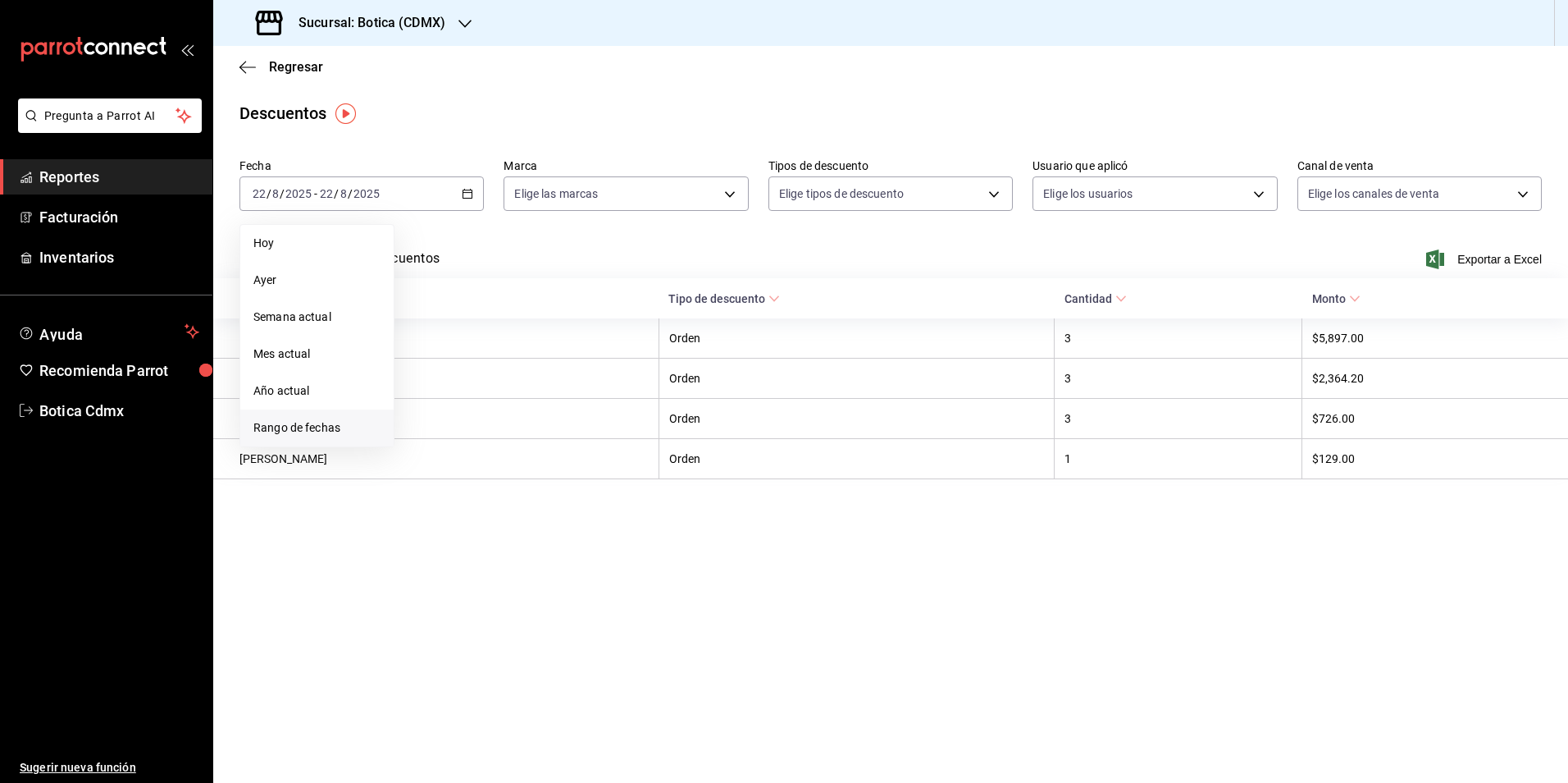
click at [287, 419] on span "Rango de fechas" at bounding box center [317, 428] width 127 height 17
click at [537, 411] on button "22" at bounding box center [544, 412] width 29 height 30
click at [566, 410] on button "23" at bounding box center [573, 412] width 29 height 30
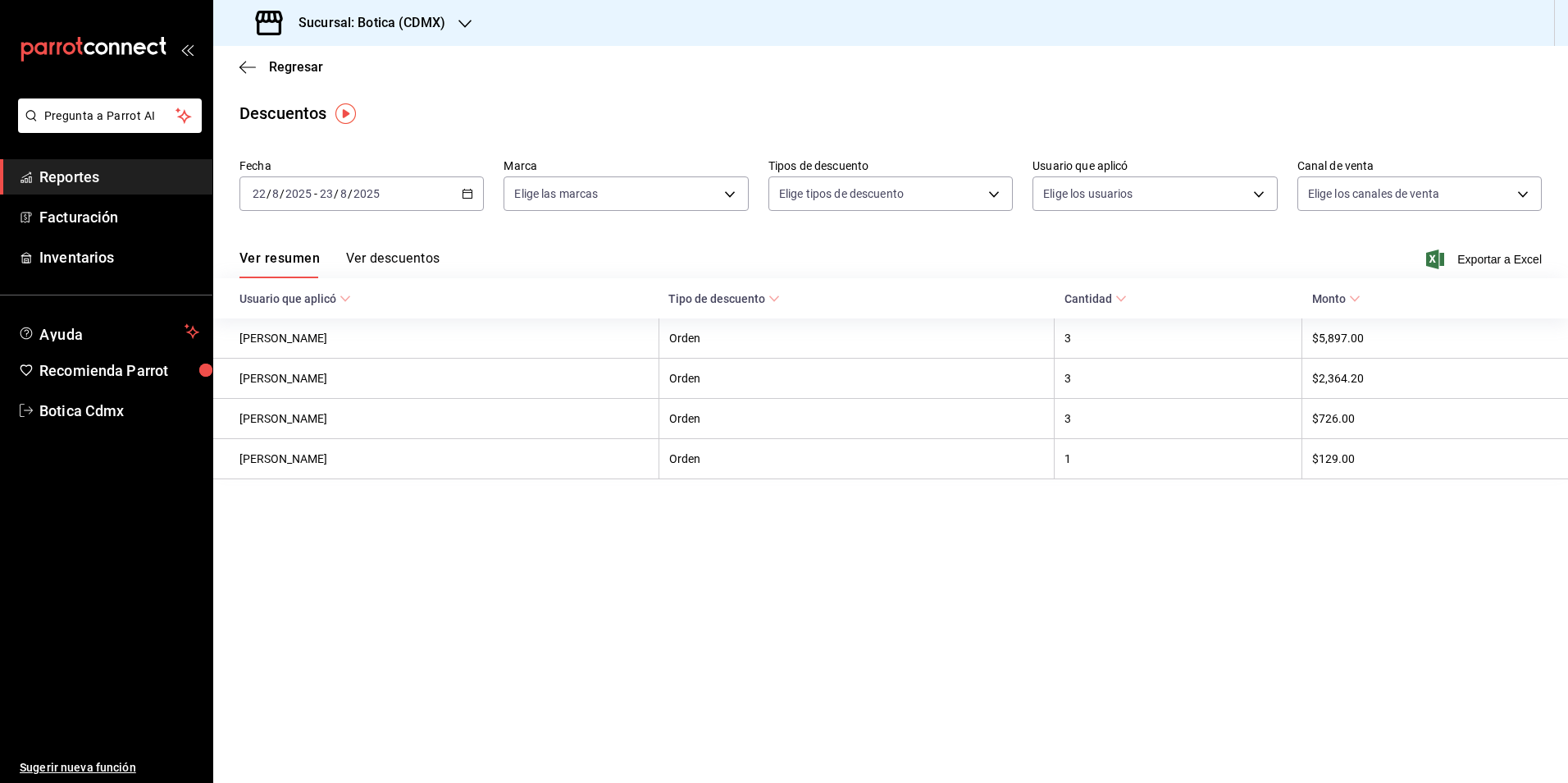
click at [408, 251] on button "Ver descuentos" at bounding box center [393, 264] width 94 height 28
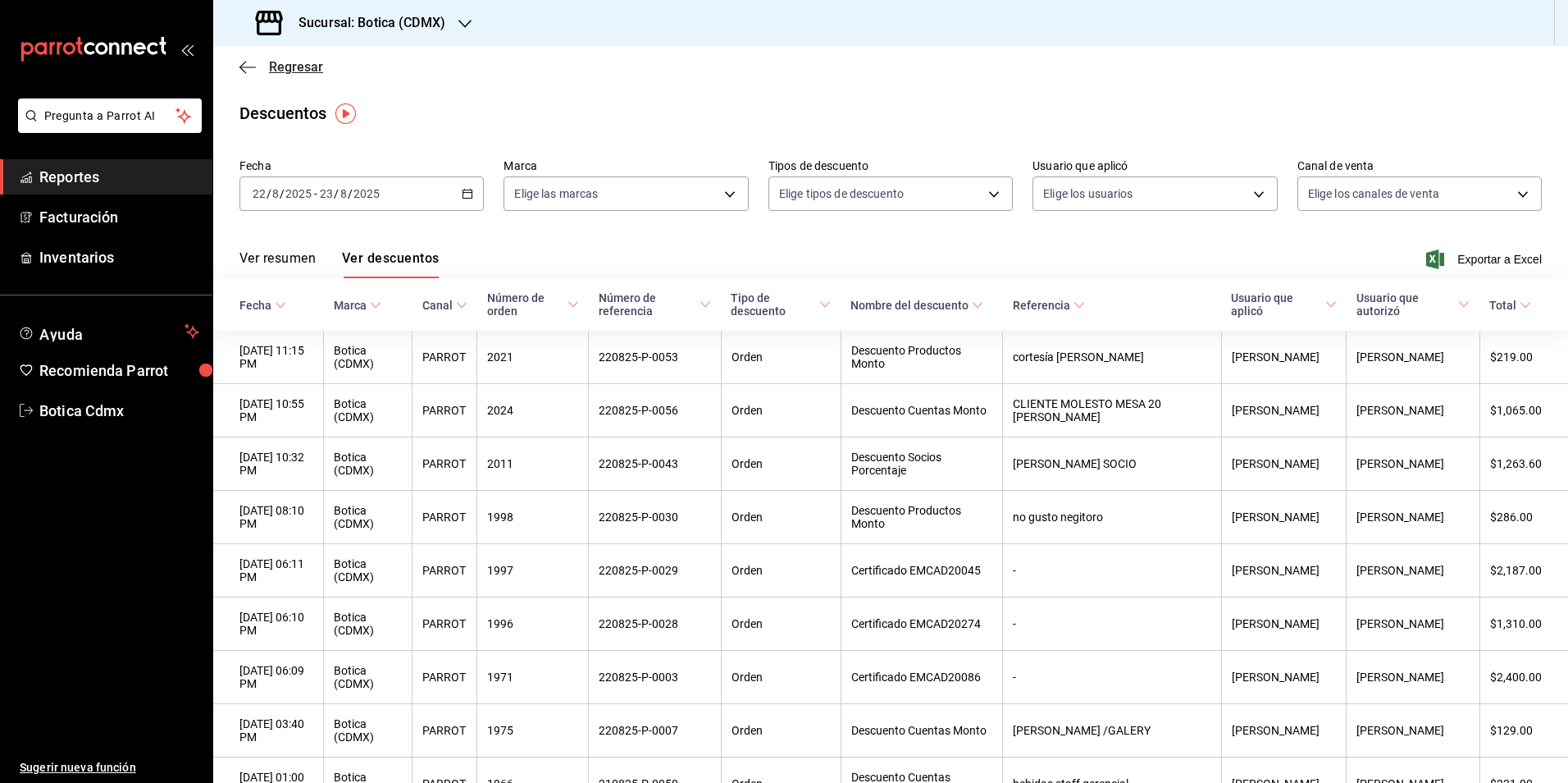
click at [282, 67] on span "Regresar" at bounding box center [296, 66] width 54 height 16
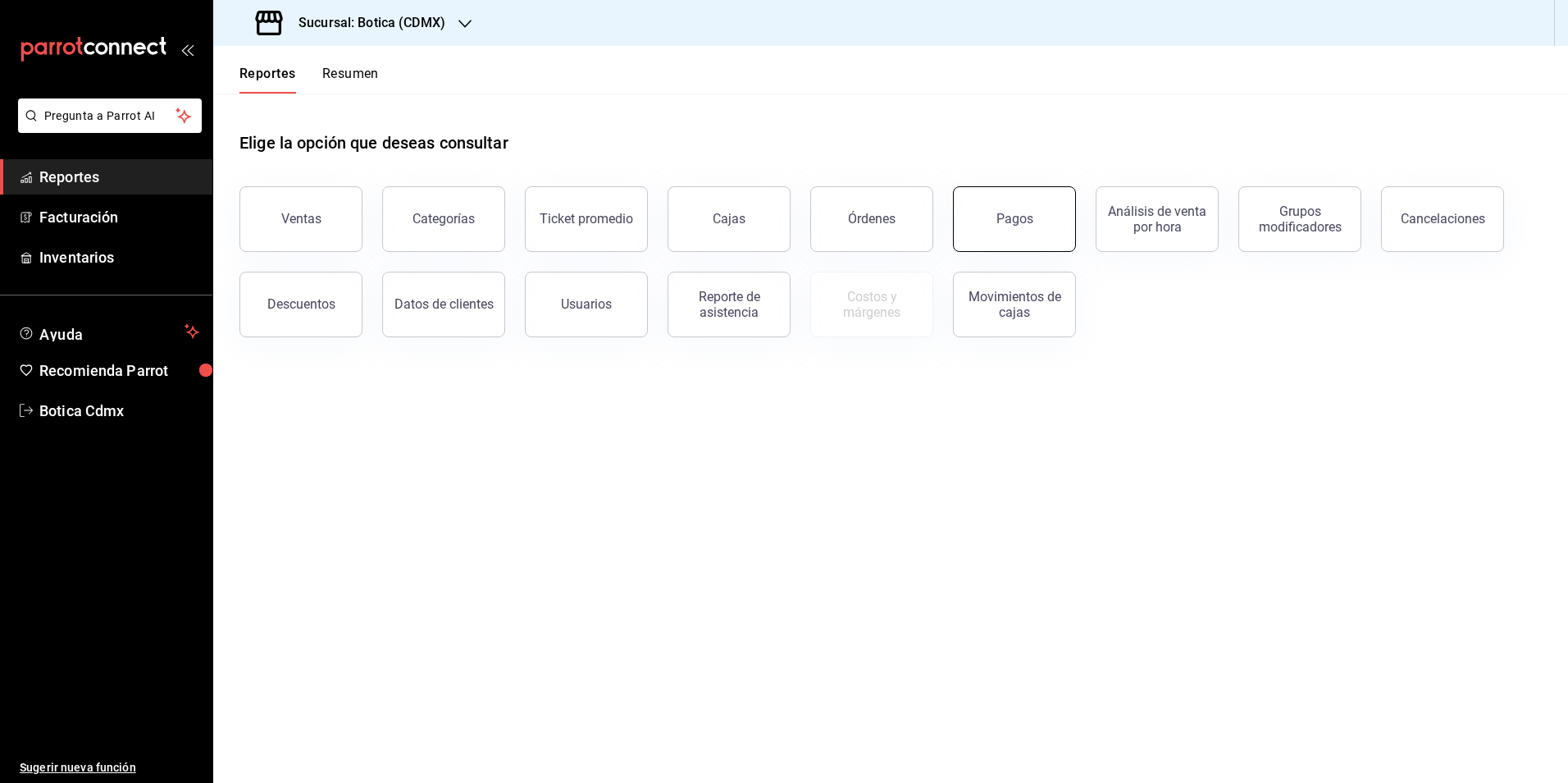
click at [1014, 217] on div "Pagos" at bounding box center [1014, 218] width 36 height 16
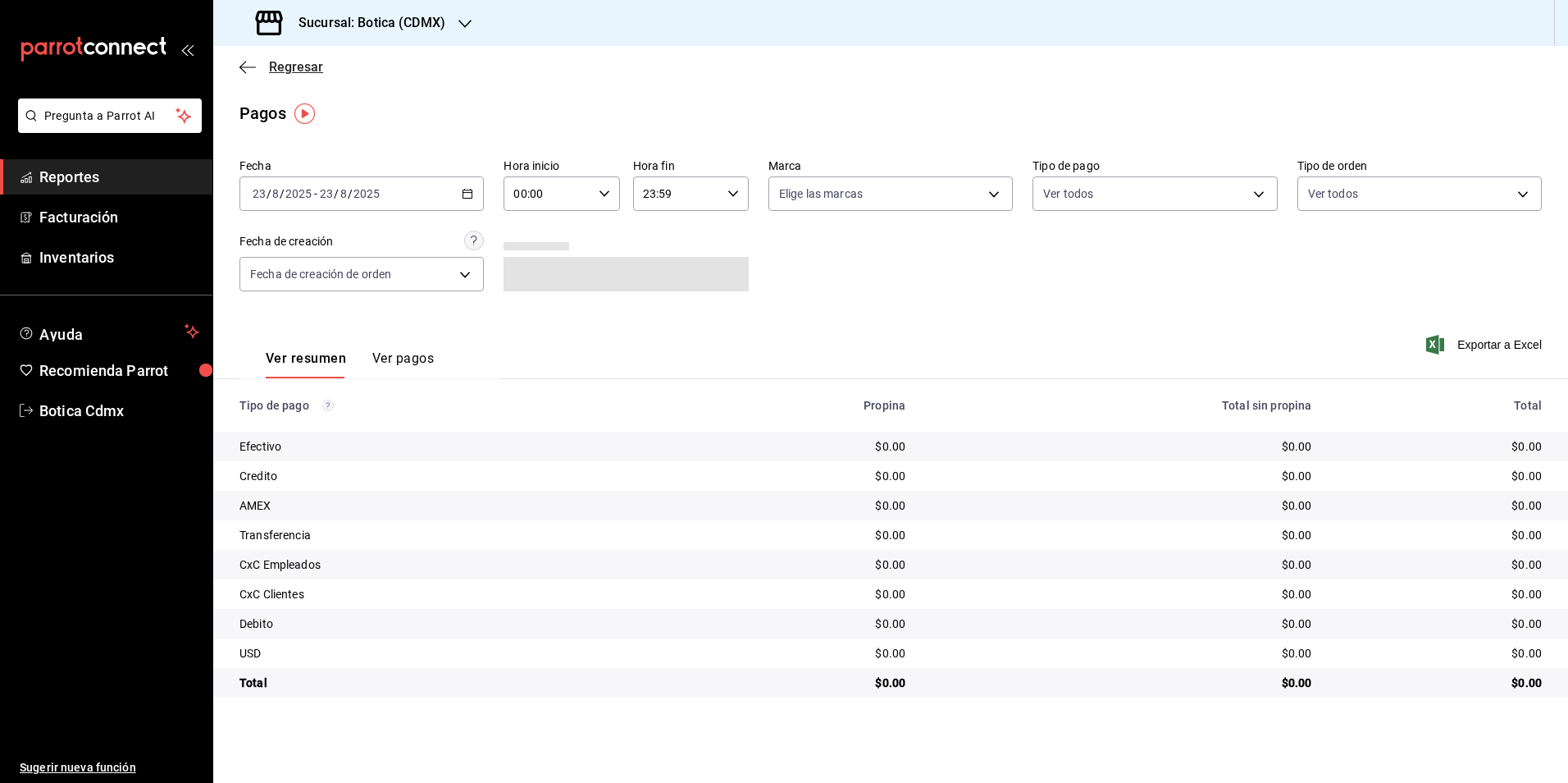
click at [297, 64] on span "Regresar" at bounding box center [296, 66] width 54 height 16
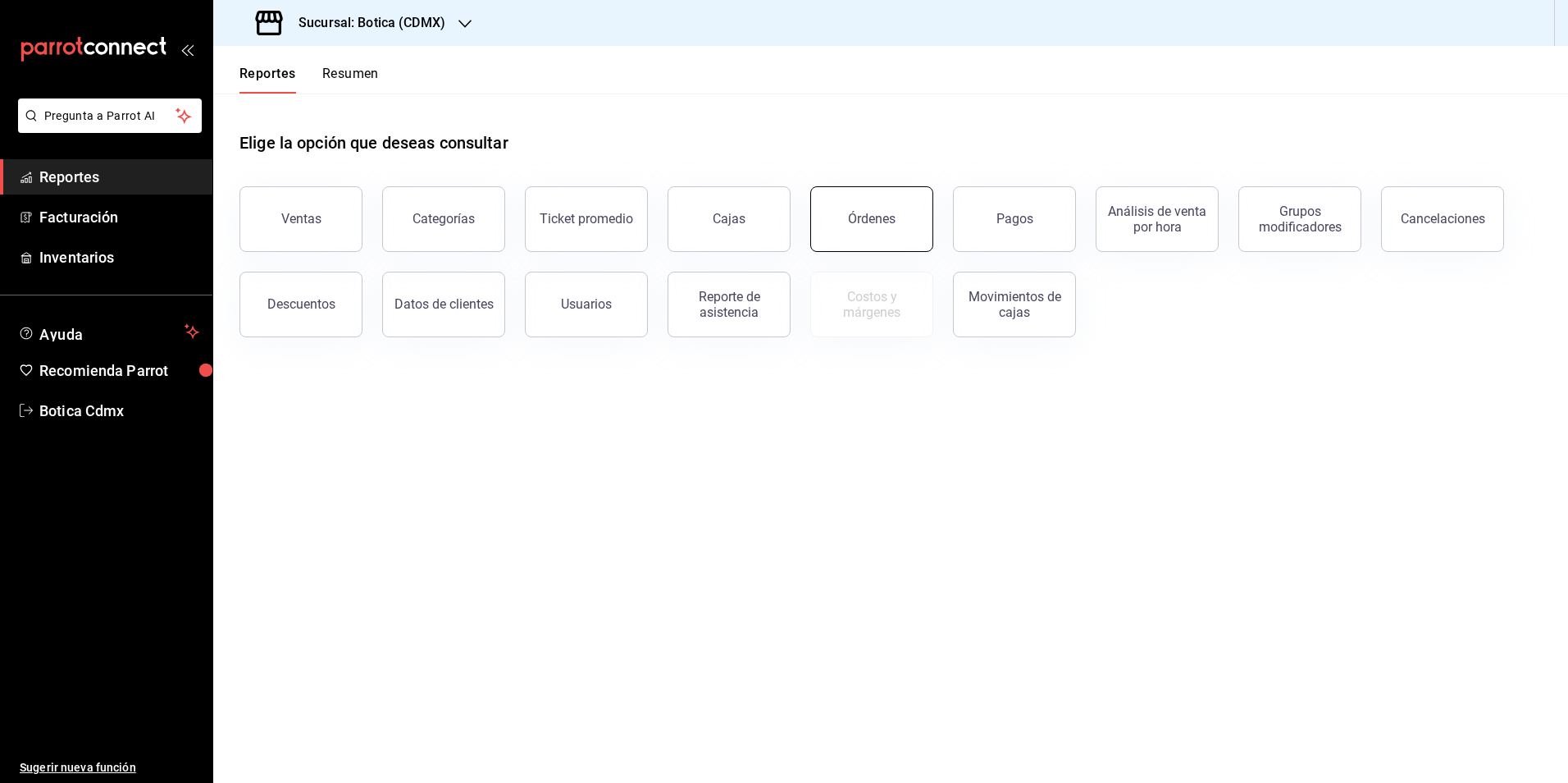
click at [881, 230] on button "Órdenes" at bounding box center [871, 219] width 123 height 65
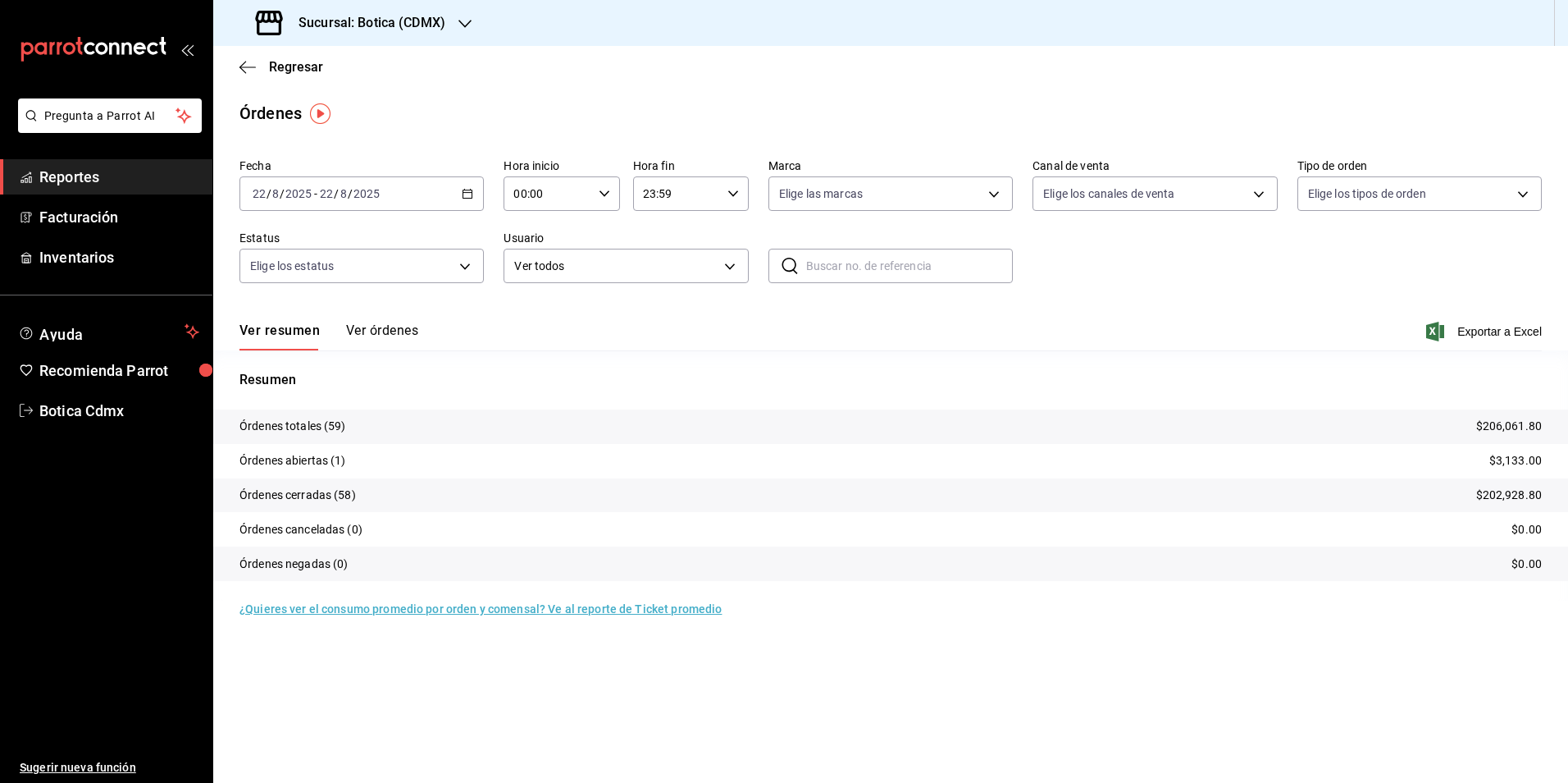
click at [463, 197] on icon "button" at bounding box center [468, 194] width 11 height 11
click at [258, 418] on li "Rango de fechas" at bounding box center [317, 428] width 153 height 36
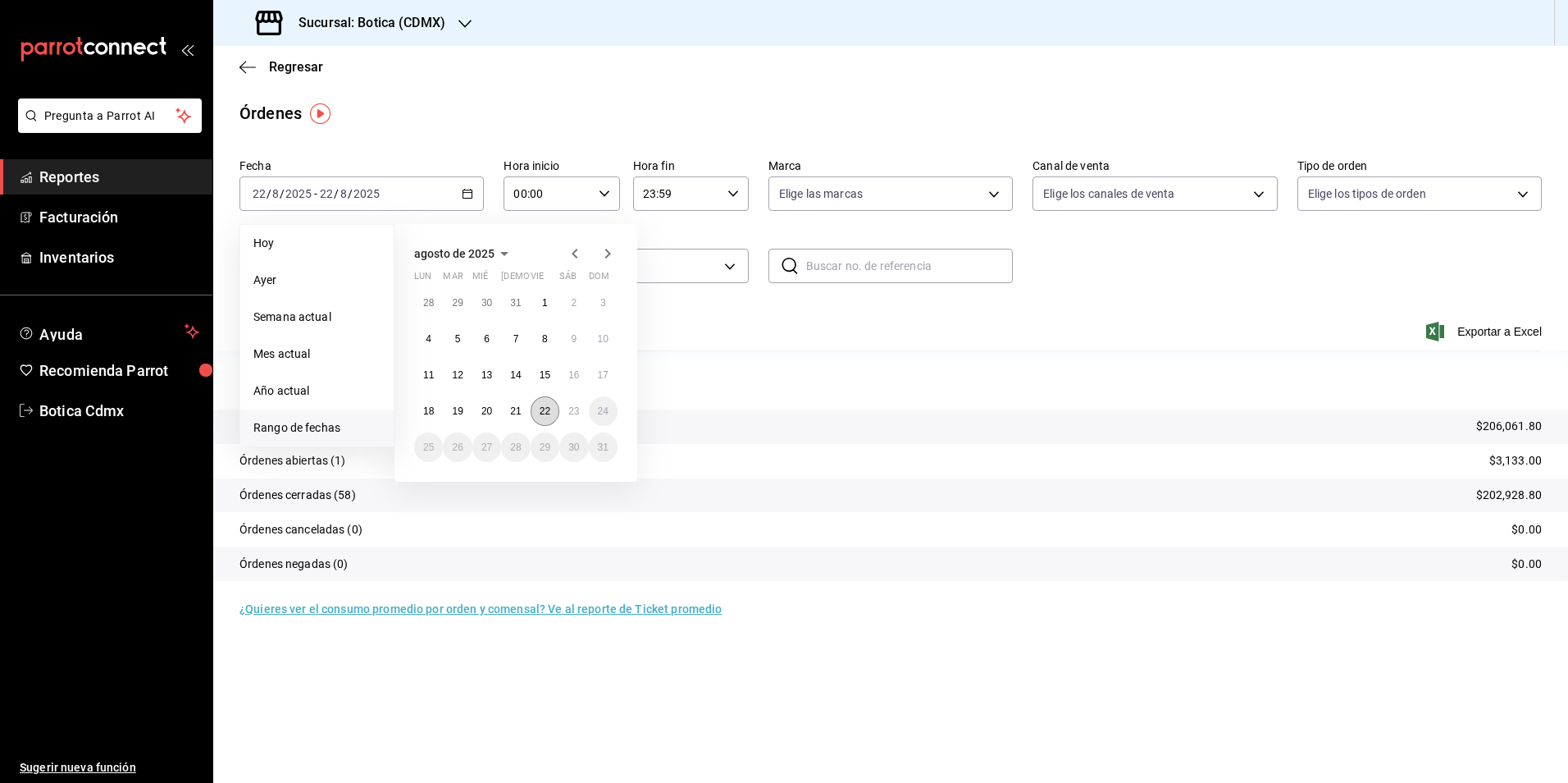
click at [550, 413] on abbr "22" at bounding box center [544, 411] width 10 height 11
click at [564, 414] on button "23" at bounding box center [573, 412] width 29 height 30
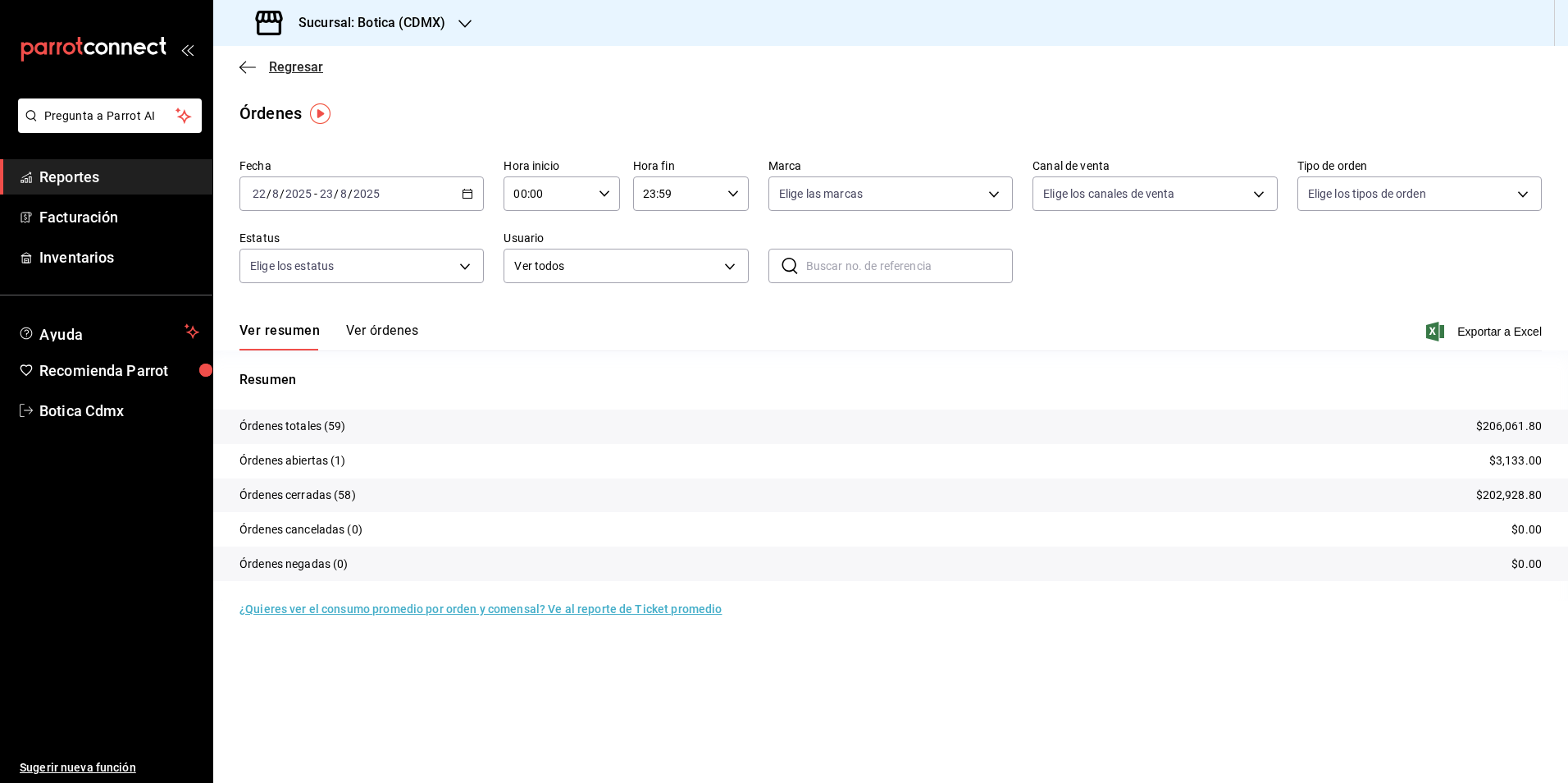
click at [277, 66] on span "Regresar" at bounding box center [296, 66] width 54 height 16
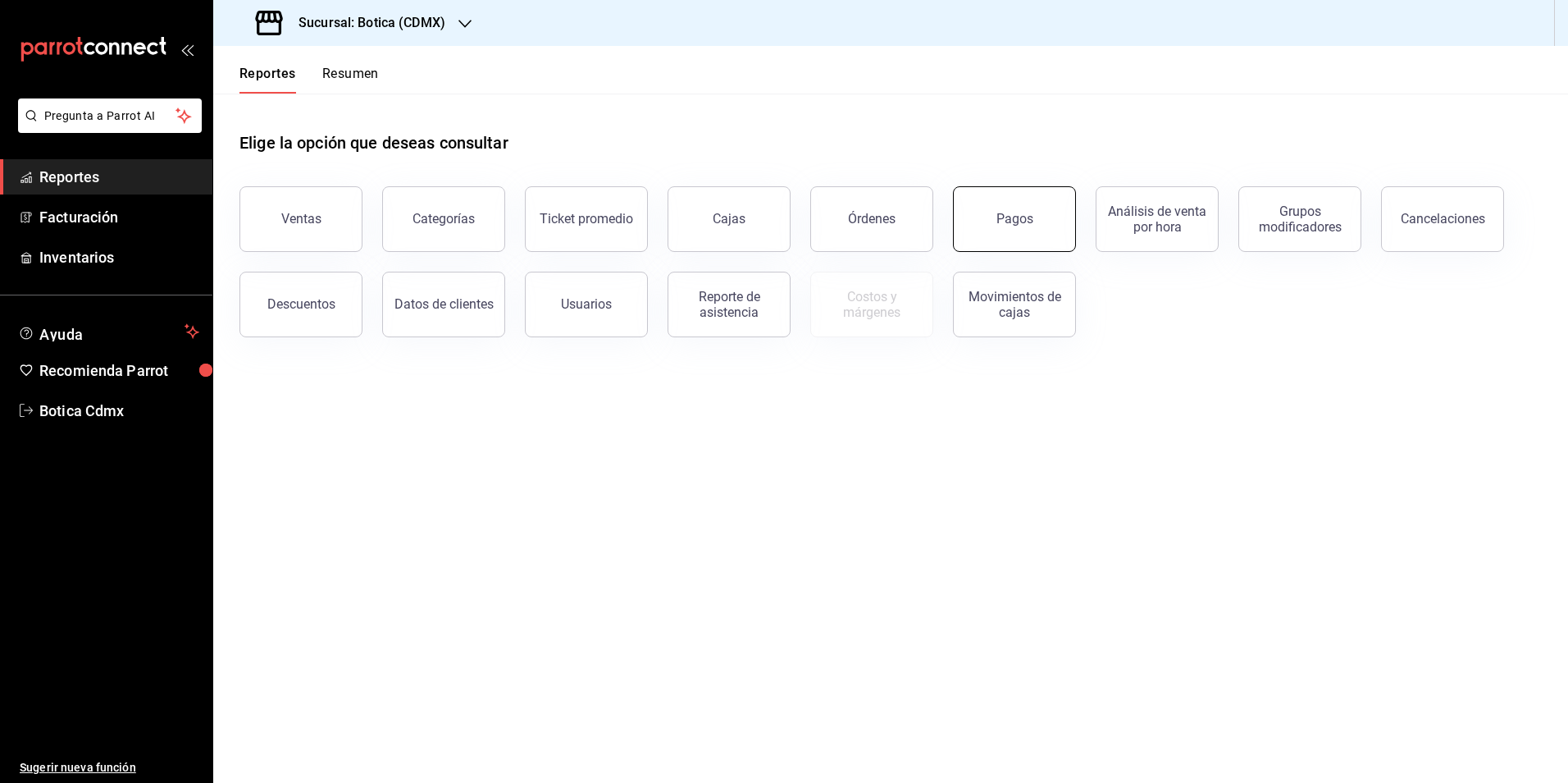
click at [1017, 236] on button "Pagos" at bounding box center [1014, 219] width 123 height 65
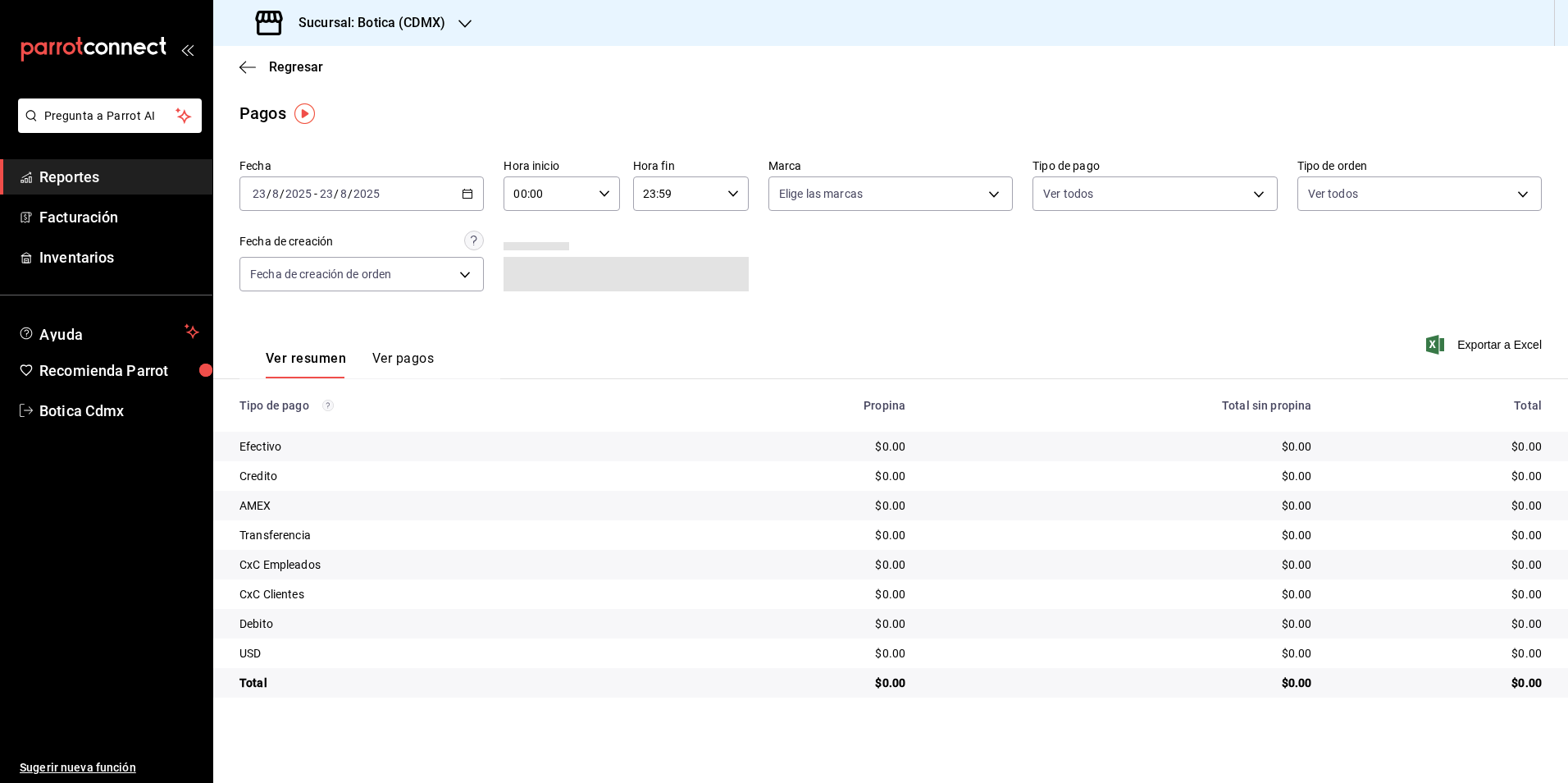
click at [556, 206] on input "00:00" at bounding box center [547, 193] width 88 height 33
click at [534, 280] on button "03" at bounding box center [532, 271] width 51 height 33
click at [470, 196] on div at bounding box center [784, 391] width 1568 height 783
click at [470, 196] on icon "button" at bounding box center [468, 194] width 11 height 11
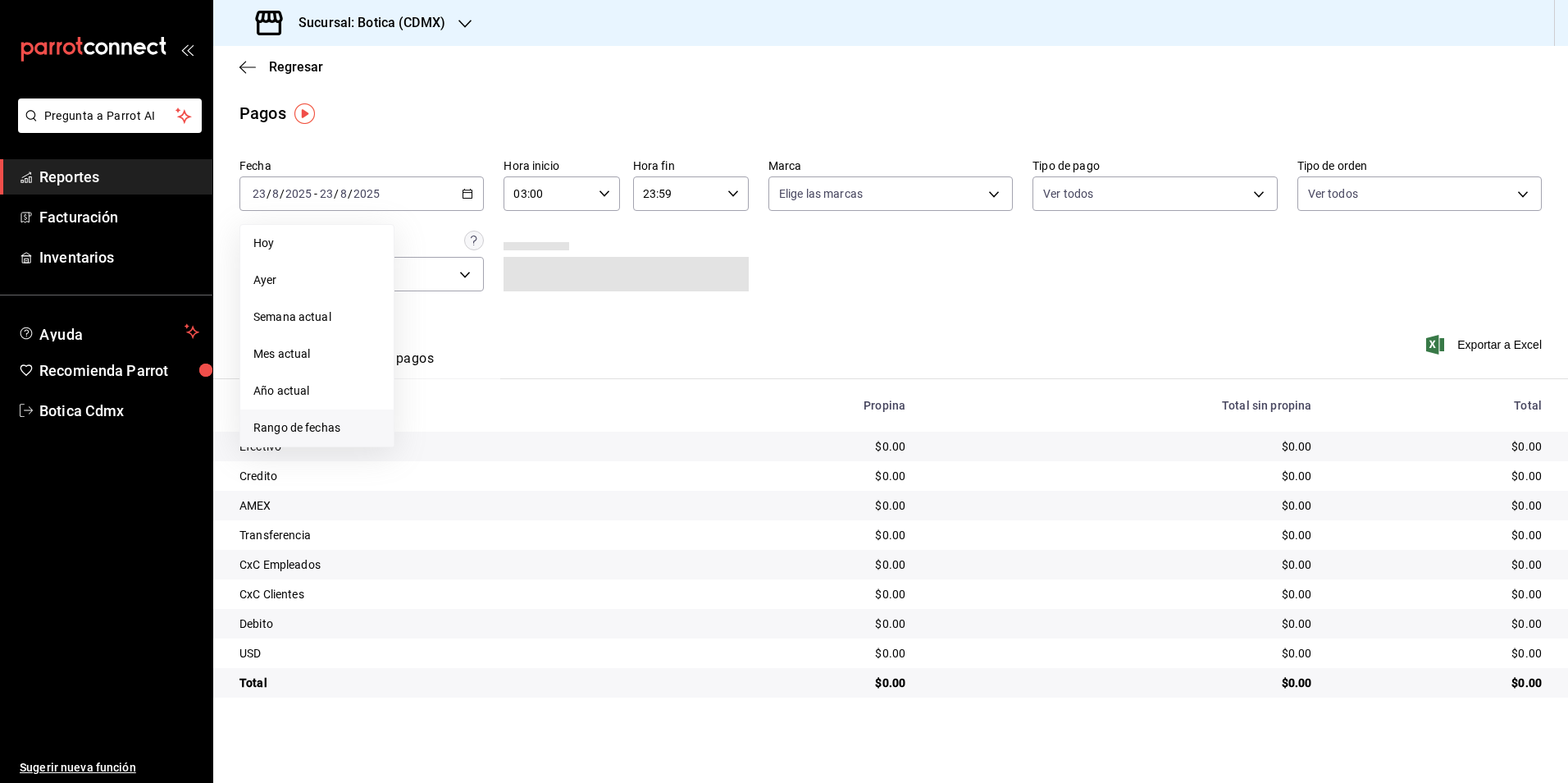
click at [318, 428] on span "Rango de fechas" at bounding box center [317, 428] width 127 height 17
click at [550, 413] on abbr "22" at bounding box center [544, 411] width 10 height 11
click at [570, 413] on abbr "23" at bounding box center [573, 411] width 10 height 11
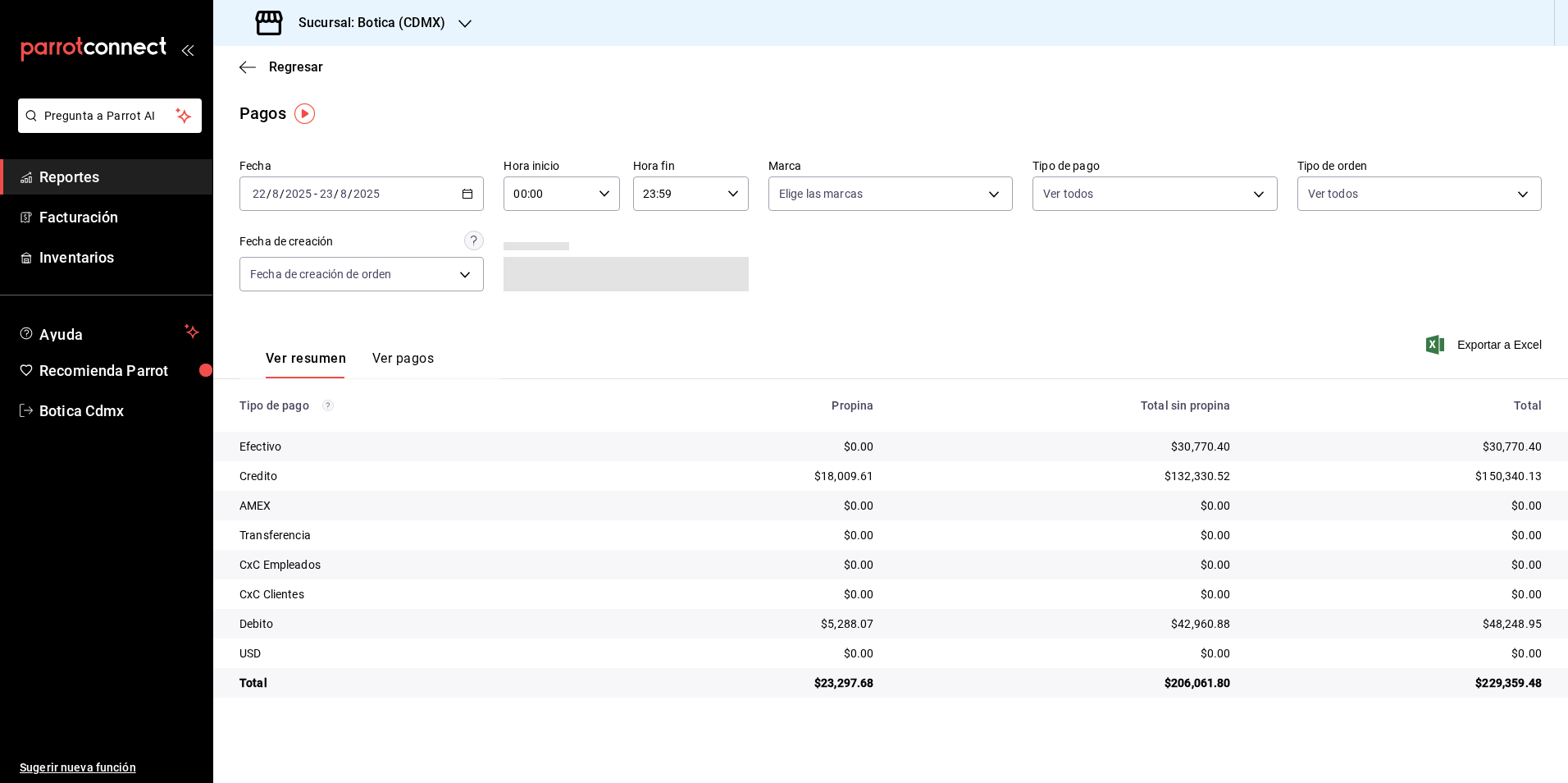
click at [581, 194] on input "00:00" at bounding box center [547, 193] width 88 height 33
click at [537, 276] on span "03" at bounding box center [532, 271] width 32 height 13
type input "03:00"
